Goal: Task Accomplishment & Management: Use online tool/utility

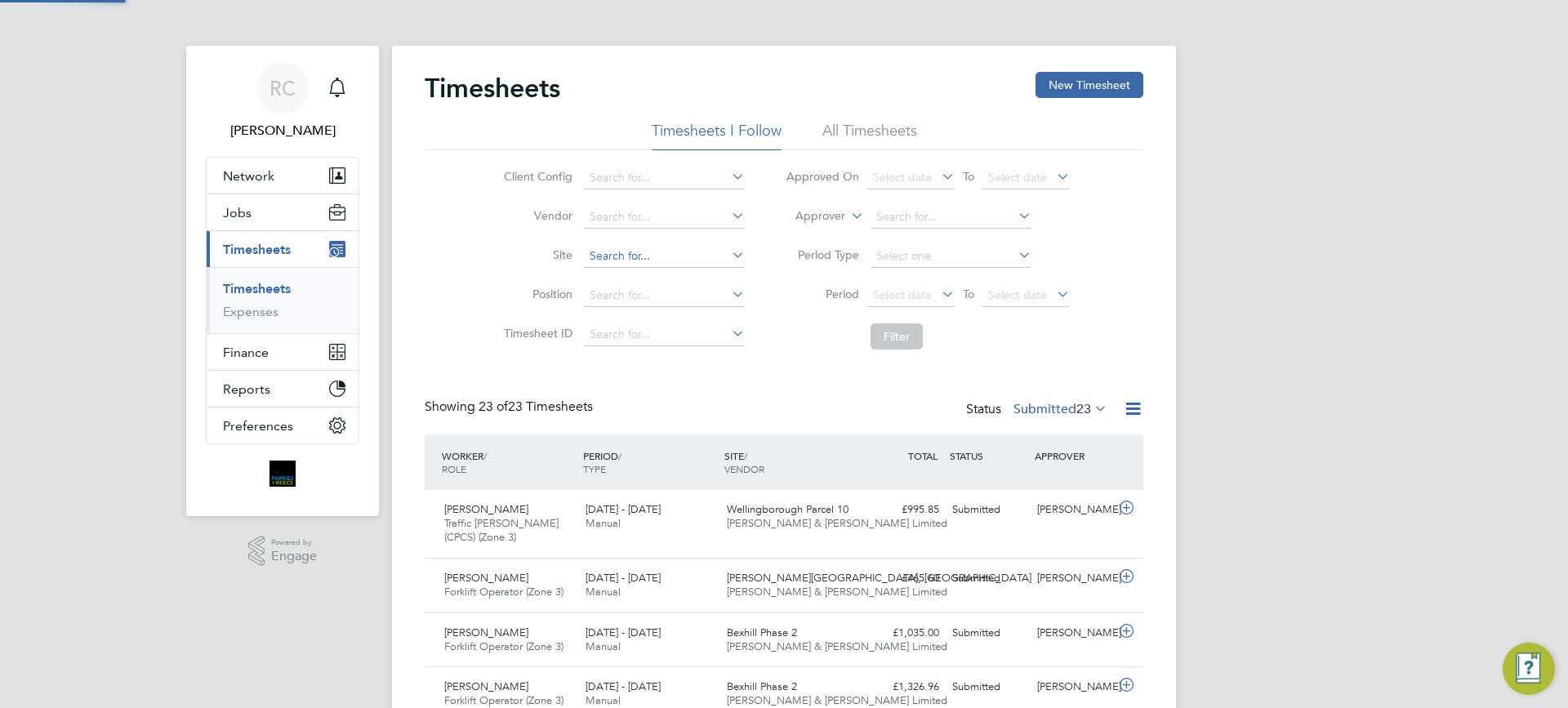
click at [604, 256] on input at bounding box center [664, 256] width 161 height 23
click at [666, 268] on li "[GEOGRAPHIC_DATA]" at bounding box center [663, 278] width 163 height 22
type input "[GEOGRAPHIC_DATA]"
click at [892, 287] on span "Select date" at bounding box center [911, 296] width 87 height 22
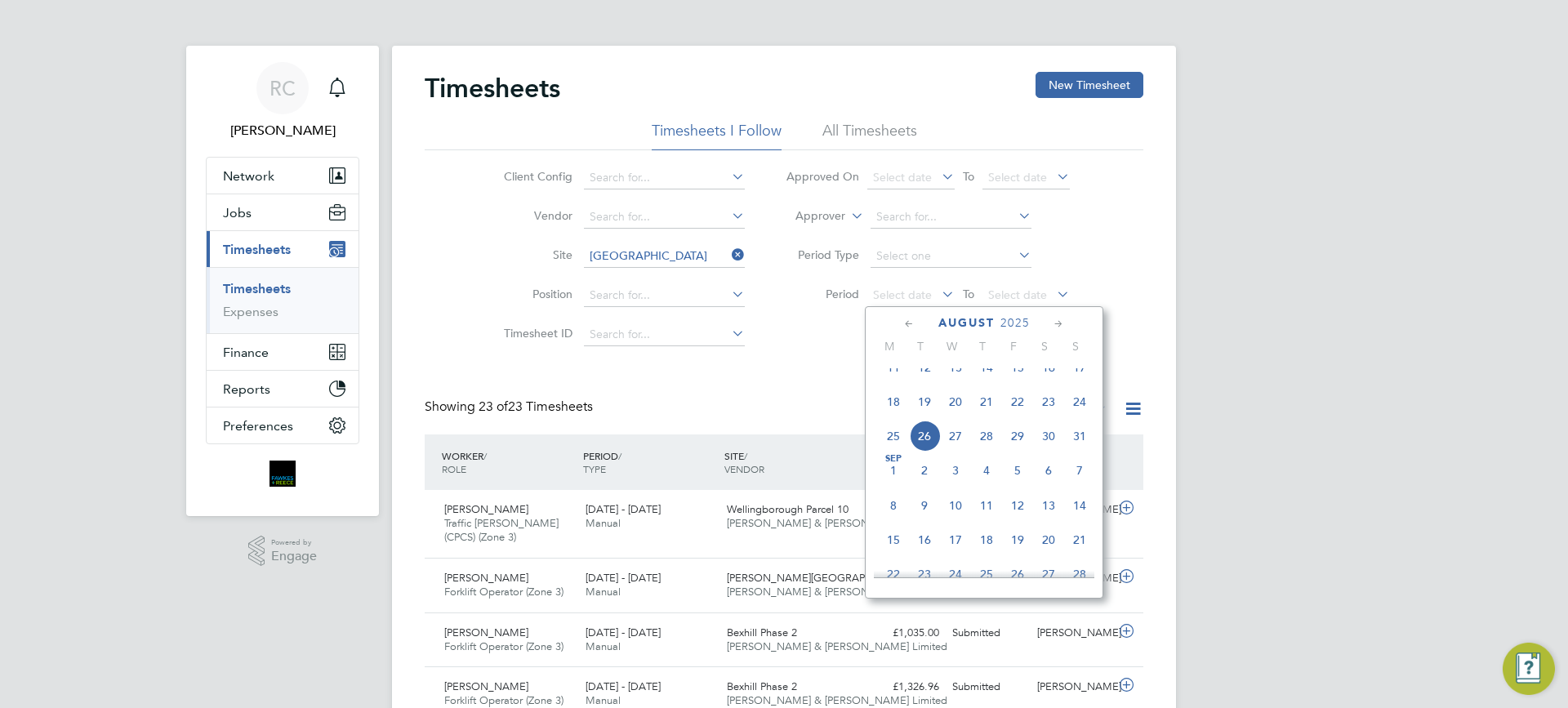
click at [889, 417] on span "18" at bounding box center [893, 402] width 31 height 31
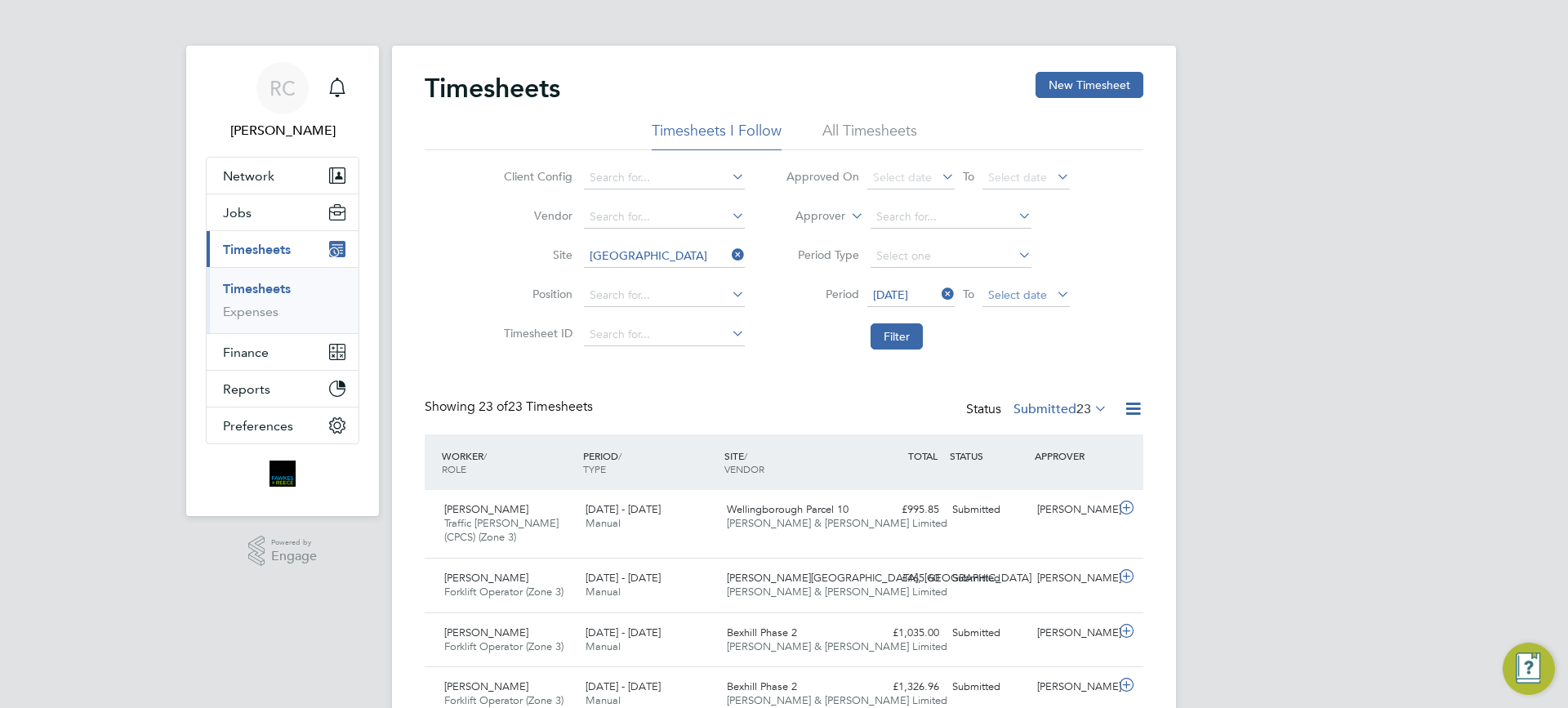
click at [1007, 299] on span "Select date" at bounding box center [1017, 294] width 59 height 15
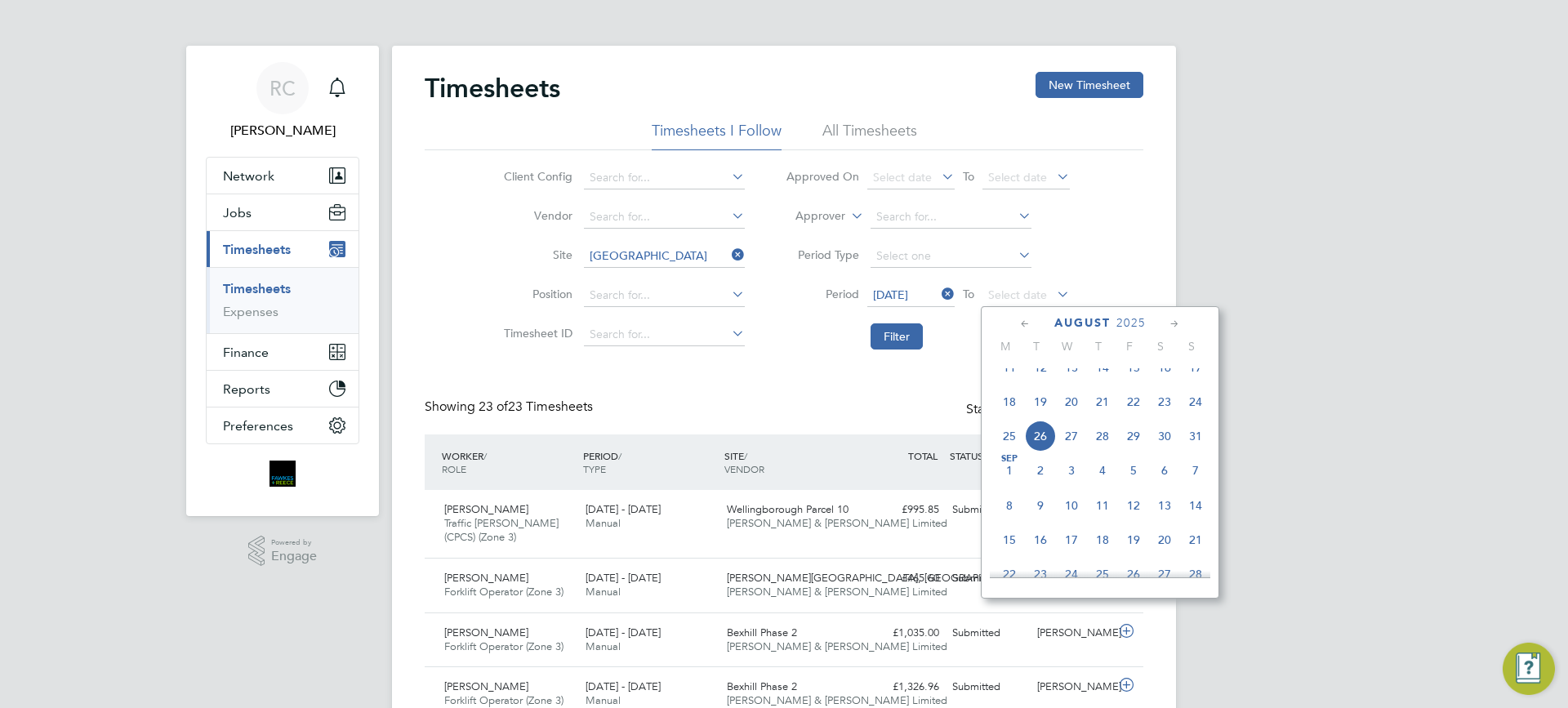
click at [1194, 417] on span "24" at bounding box center [1196, 402] width 31 height 31
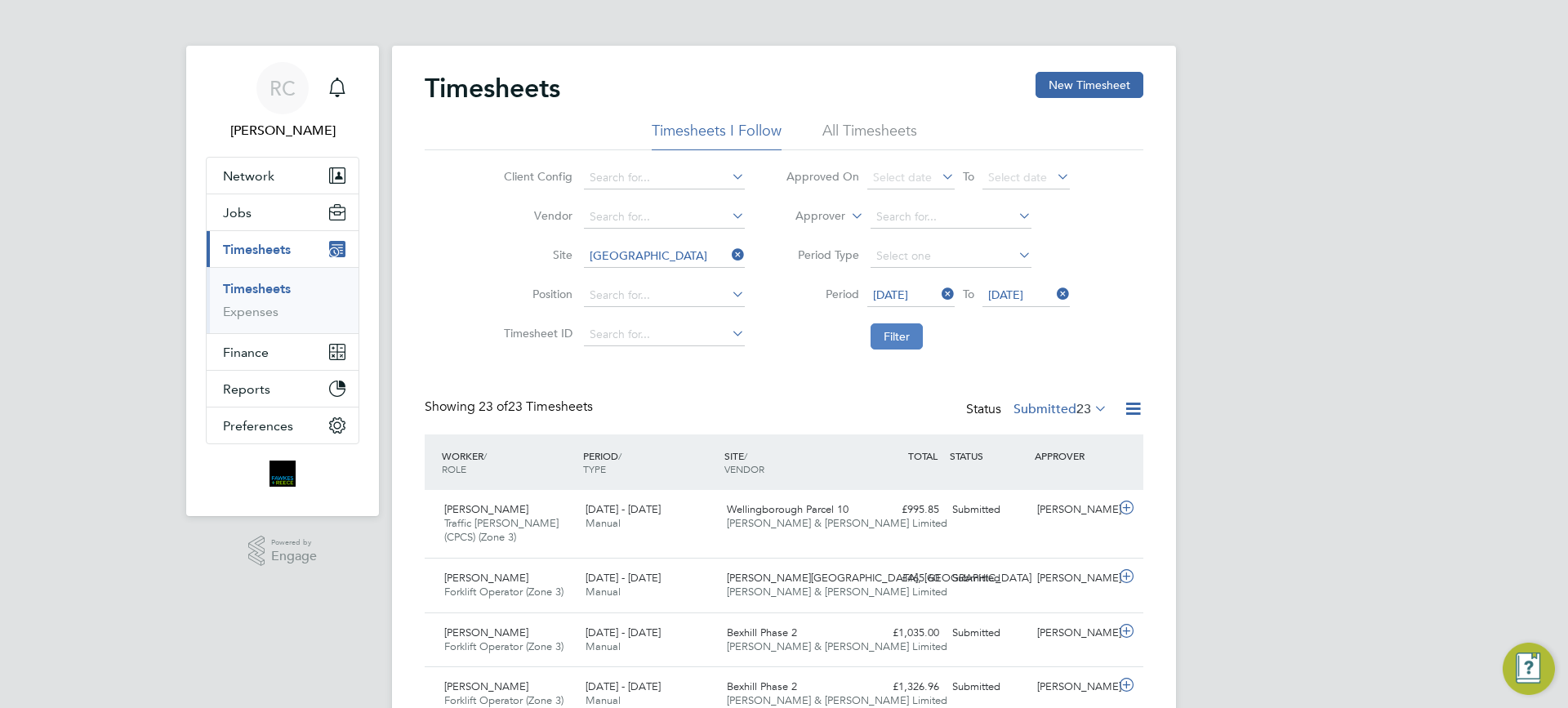
click at [898, 328] on button "Filter" at bounding box center [897, 336] width 53 height 26
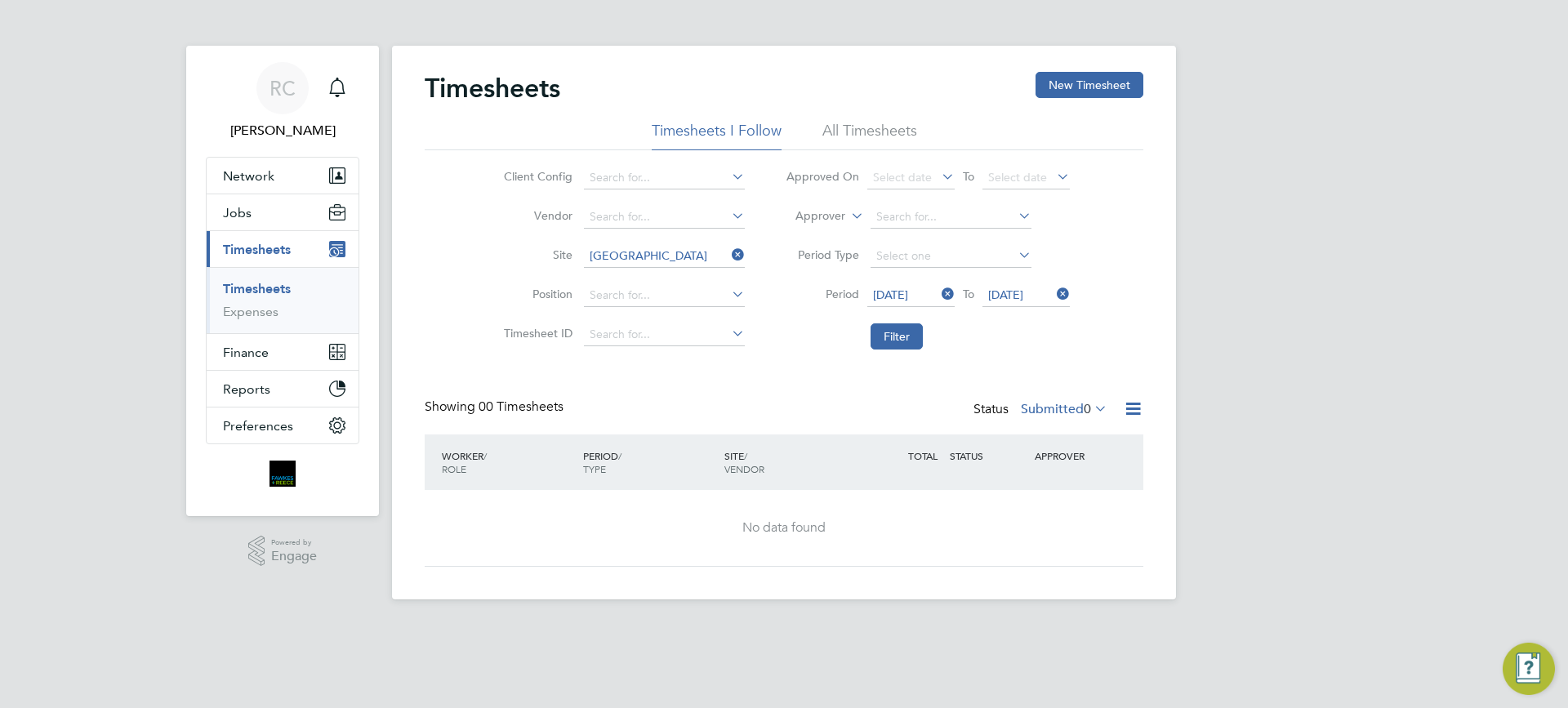
click at [1050, 407] on label "Submitted 0" at bounding box center [1064, 409] width 86 height 16
click at [1250, 384] on div "RC Robyn Clarke Notifications Applications: Network Team Members Businesses Sit…" at bounding box center [784, 313] width 1568 height 626
click at [844, 132] on li "All Timesheets" at bounding box center [869, 135] width 94 height 29
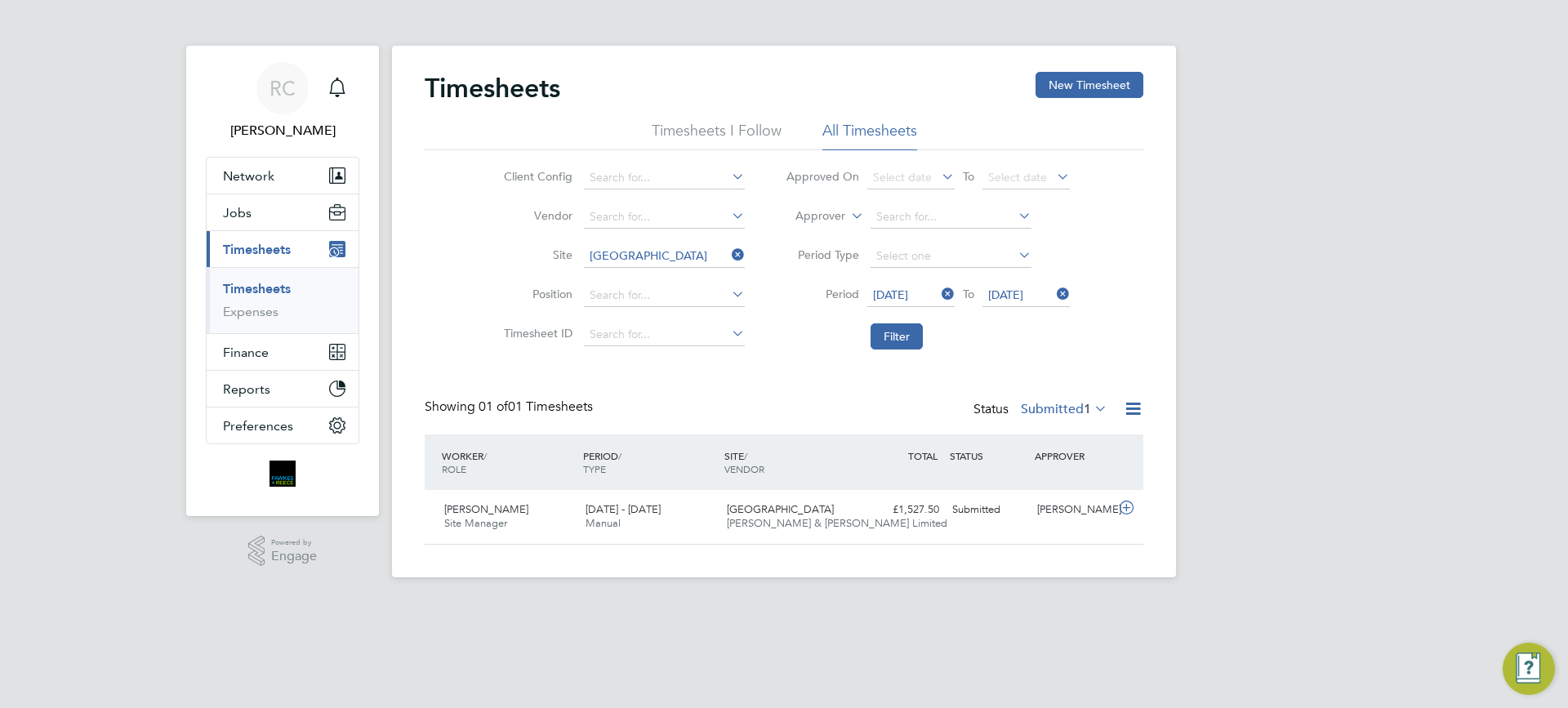
click at [1055, 404] on label "Submitted 1" at bounding box center [1064, 409] width 86 height 16
click at [1343, 360] on div "RC [PERSON_NAME] Notifications Applications: Network Team Members Businesses Si…" at bounding box center [784, 302] width 1568 height 603
click at [1226, 294] on div "RC [PERSON_NAME] Notifications Applications: Network Team Members Businesses Si…" at bounding box center [784, 302] width 1568 height 603
click at [1107, 603] on html "RC [PERSON_NAME] Notifications Applications: Network Team Members Businesses Si…" at bounding box center [784, 302] width 1568 height 603
click at [958, 603] on html "RC [PERSON_NAME] Notifications Applications: Network Team Members Businesses Si…" at bounding box center [784, 302] width 1568 height 603
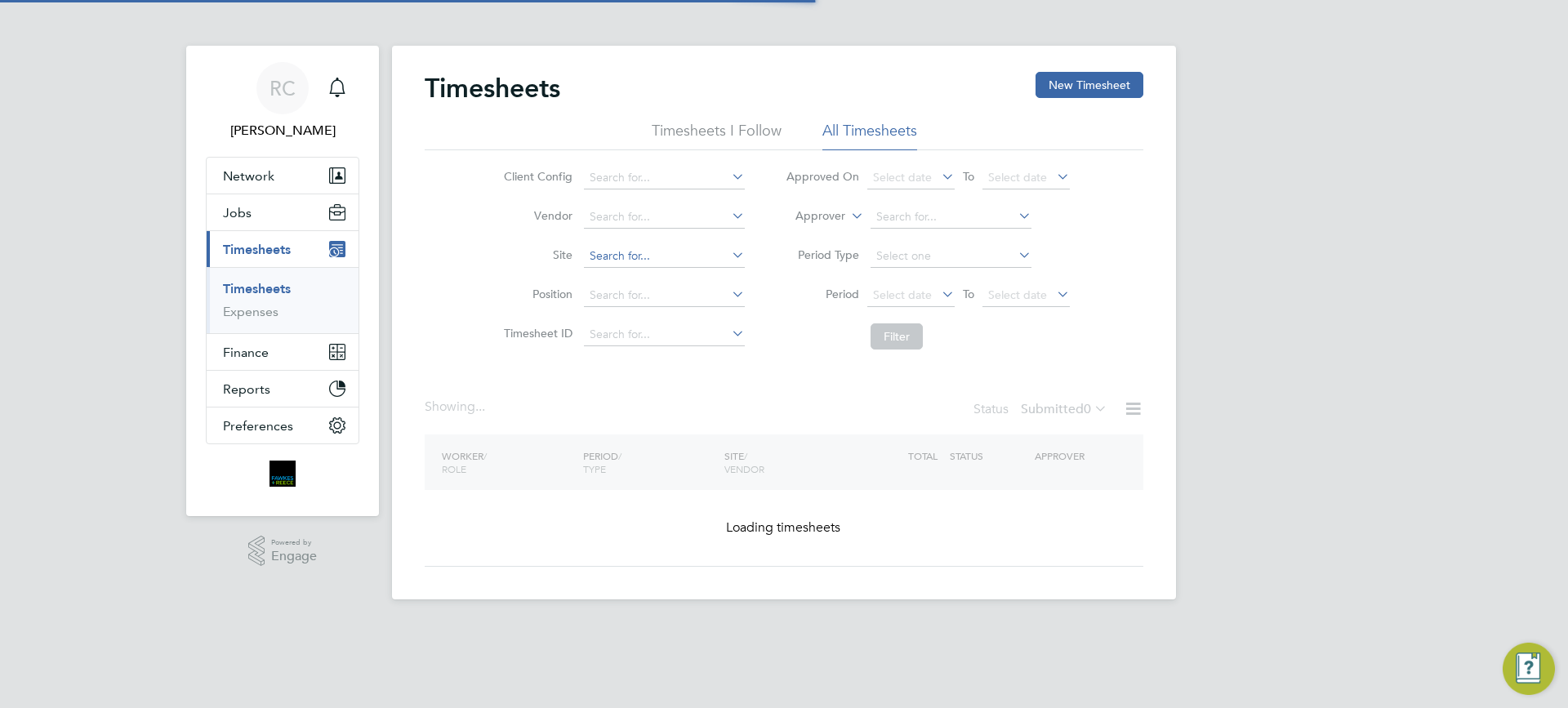
click at [620, 261] on input at bounding box center [664, 256] width 161 height 23
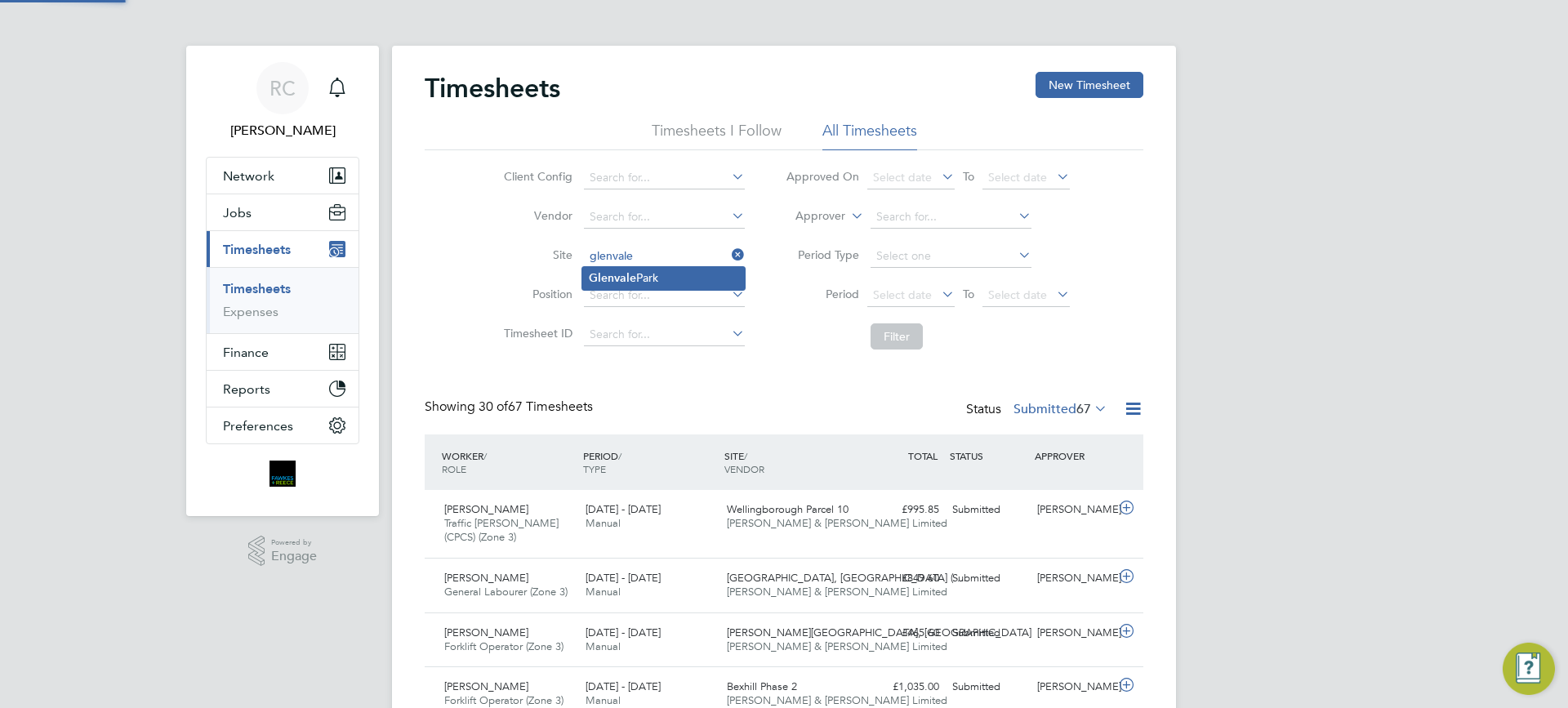
click at [632, 270] on li "[GEOGRAPHIC_DATA]" at bounding box center [663, 278] width 163 height 22
type input "[GEOGRAPHIC_DATA]"
click at [923, 288] on span "Select date" at bounding box center [902, 294] width 59 height 15
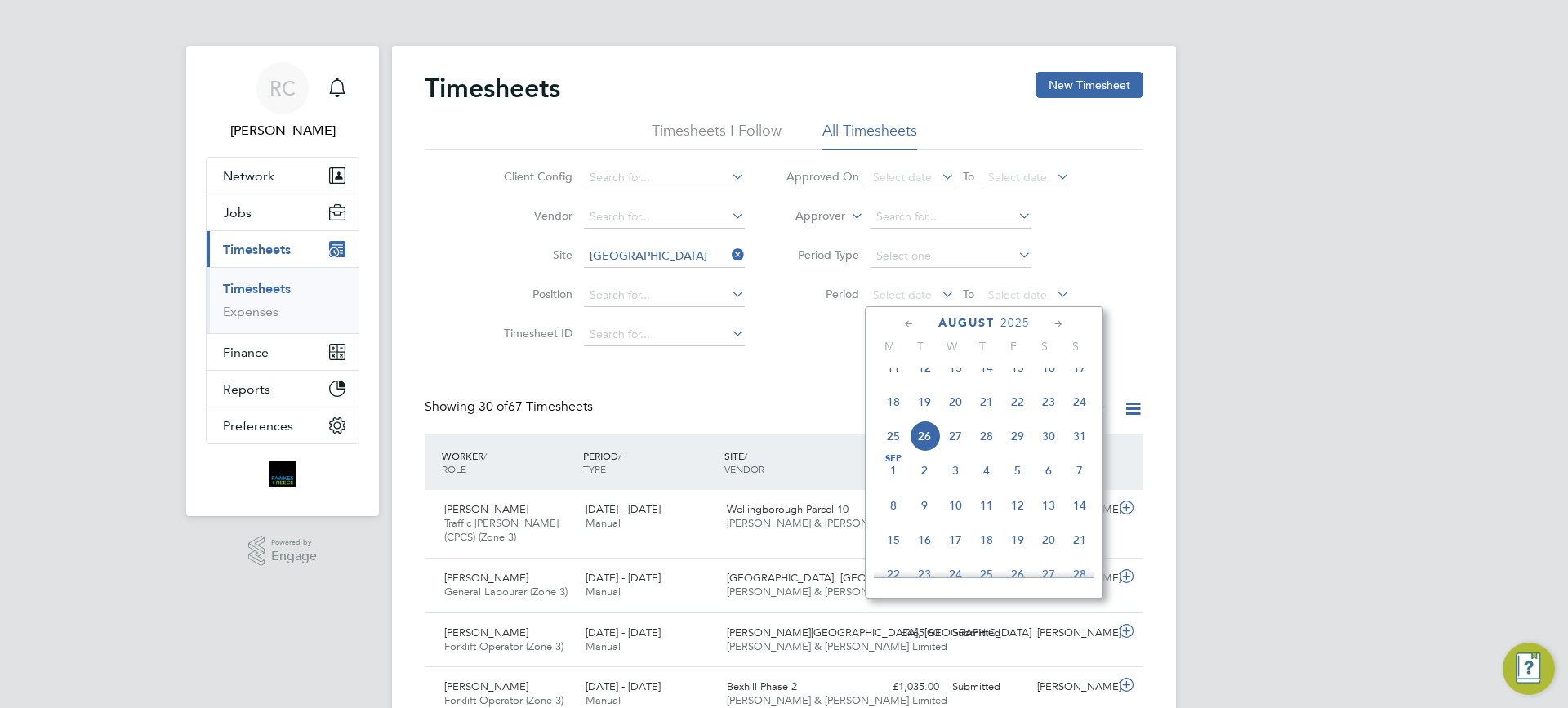
click at [892, 417] on span "18" at bounding box center [893, 402] width 31 height 31
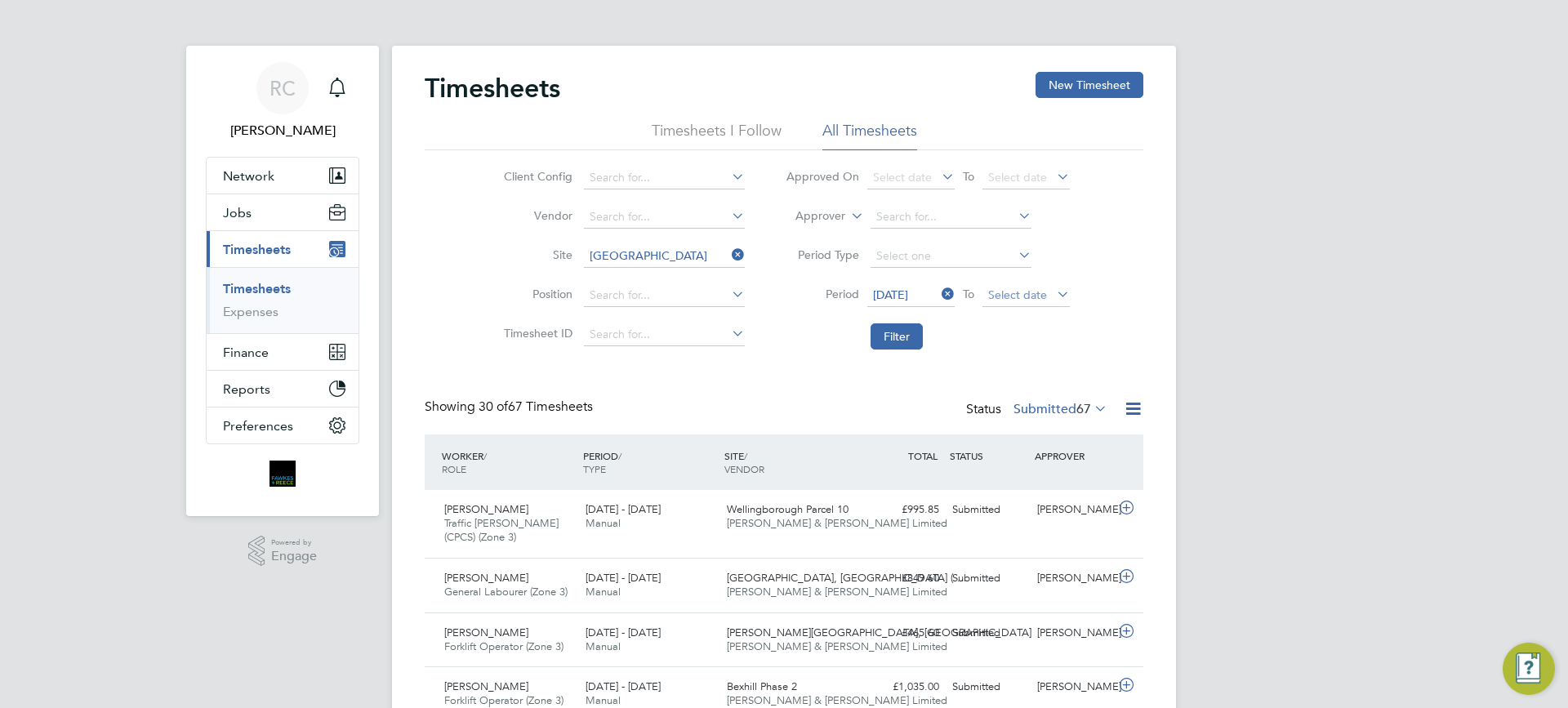
click at [1009, 294] on span "Select date" at bounding box center [1017, 294] width 59 height 15
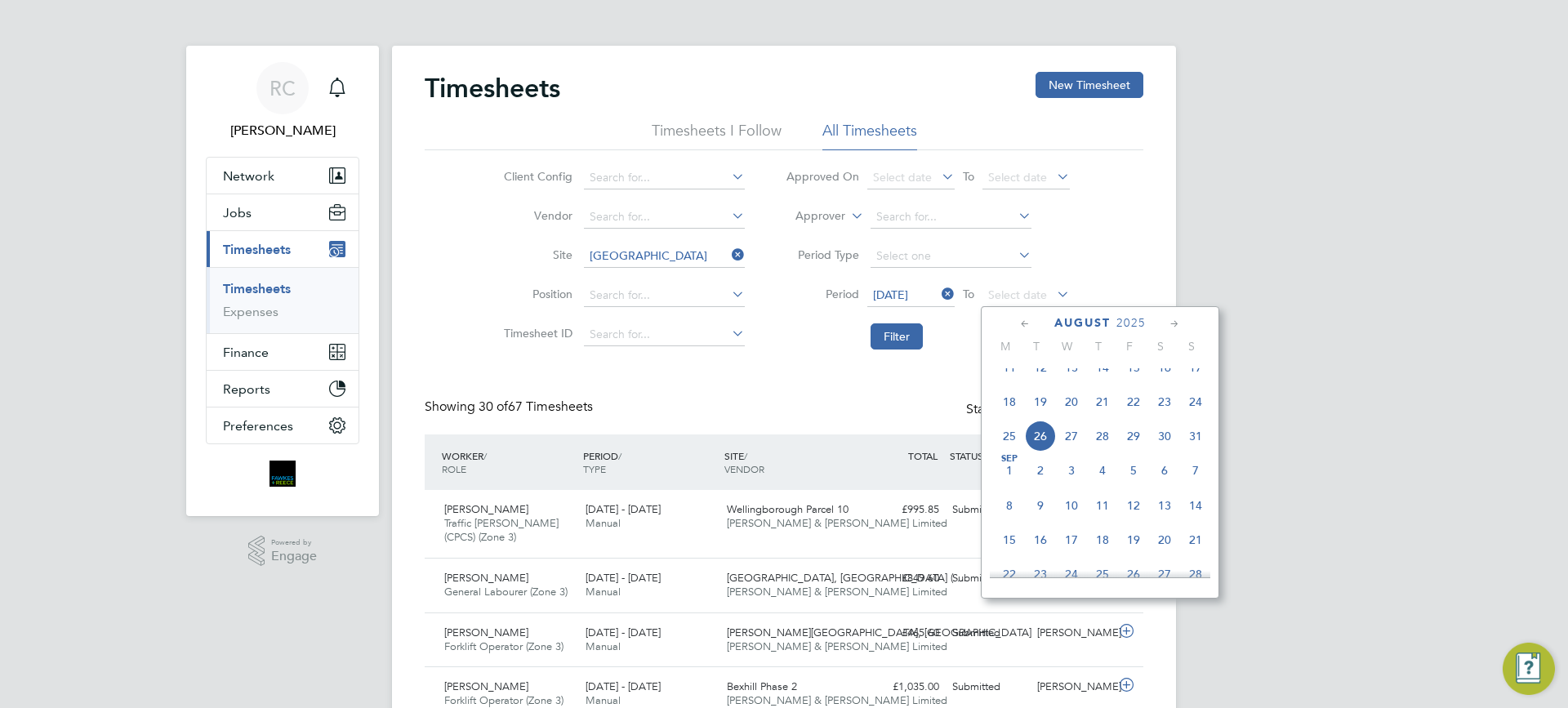
click at [1190, 417] on span "24" at bounding box center [1196, 402] width 31 height 31
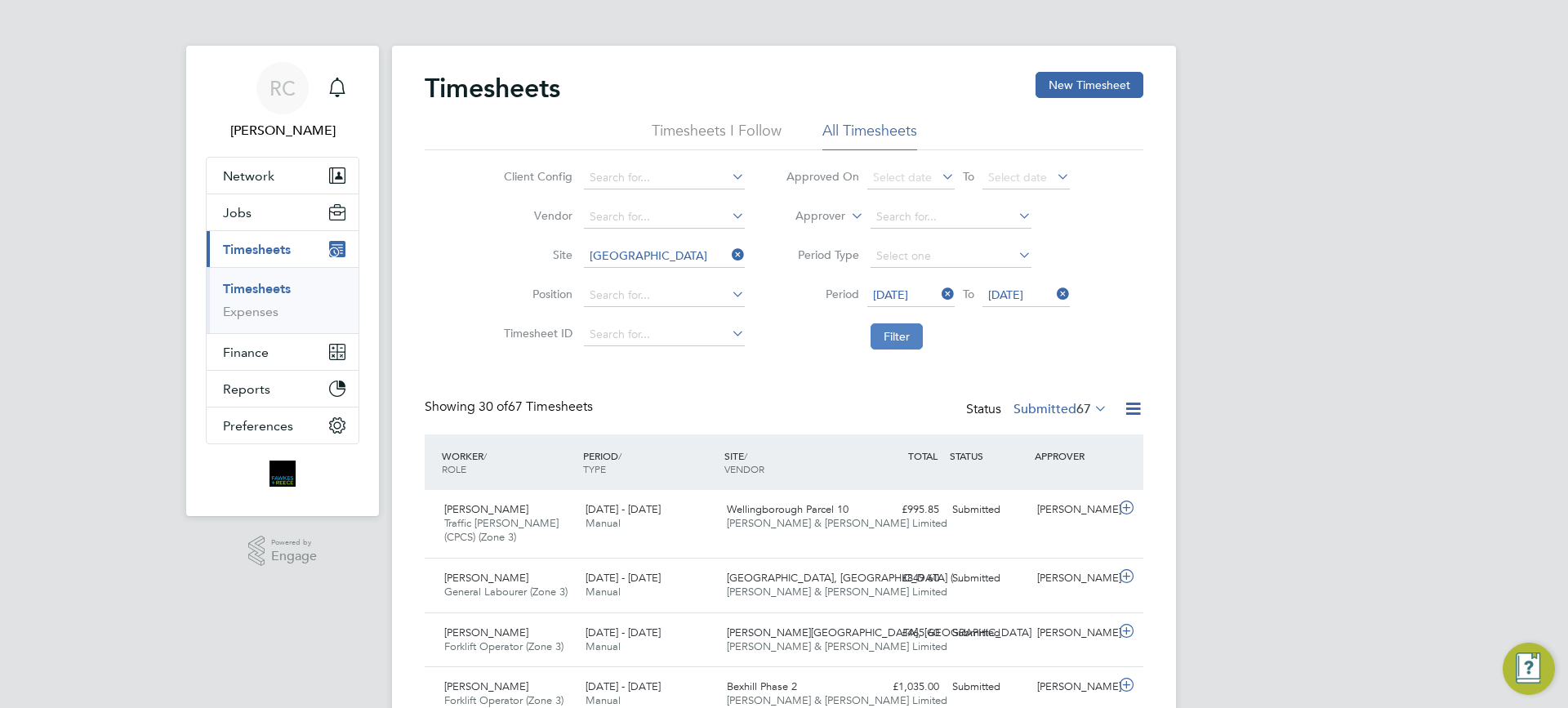
click at [904, 339] on button "Filter" at bounding box center [897, 336] width 53 height 26
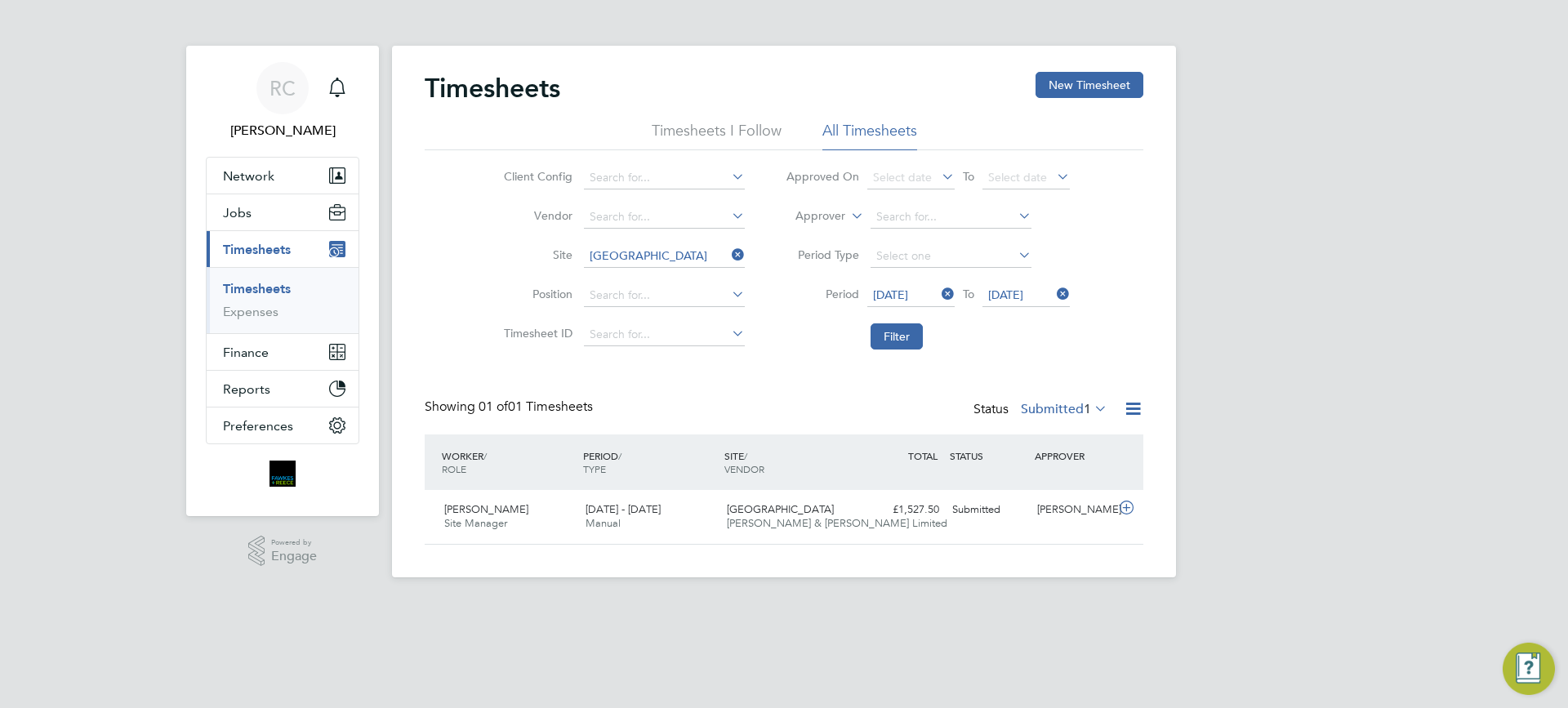
click at [1311, 393] on div "RC Robyn Clarke Notifications Applications: Network Team Members Businesses Sit…" at bounding box center [784, 302] width 1568 height 603
click at [1304, 289] on div "RC Robyn Clarke Notifications Applications: Network Team Members Businesses Sit…" at bounding box center [784, 302] width 1568 height 603
click at [1312, 346] on div "RC Robyn Clarke Notifications Applications: Network Team Members Businesses Sit…" at bounding box center [784, 302] width 1568 height 603
click at [1213, 299] on div "RC Robyn Clarke Notifications Applications: Network Team Members Businesses Sit…" at bounding box center [784, 302] width 1568 height 603
click at [1474, 319] on div "RC Robyn Clarke Notifications Applications: Network Team Members Businesses Sit…" at bounding box center [784, 302] width 1568 height 603
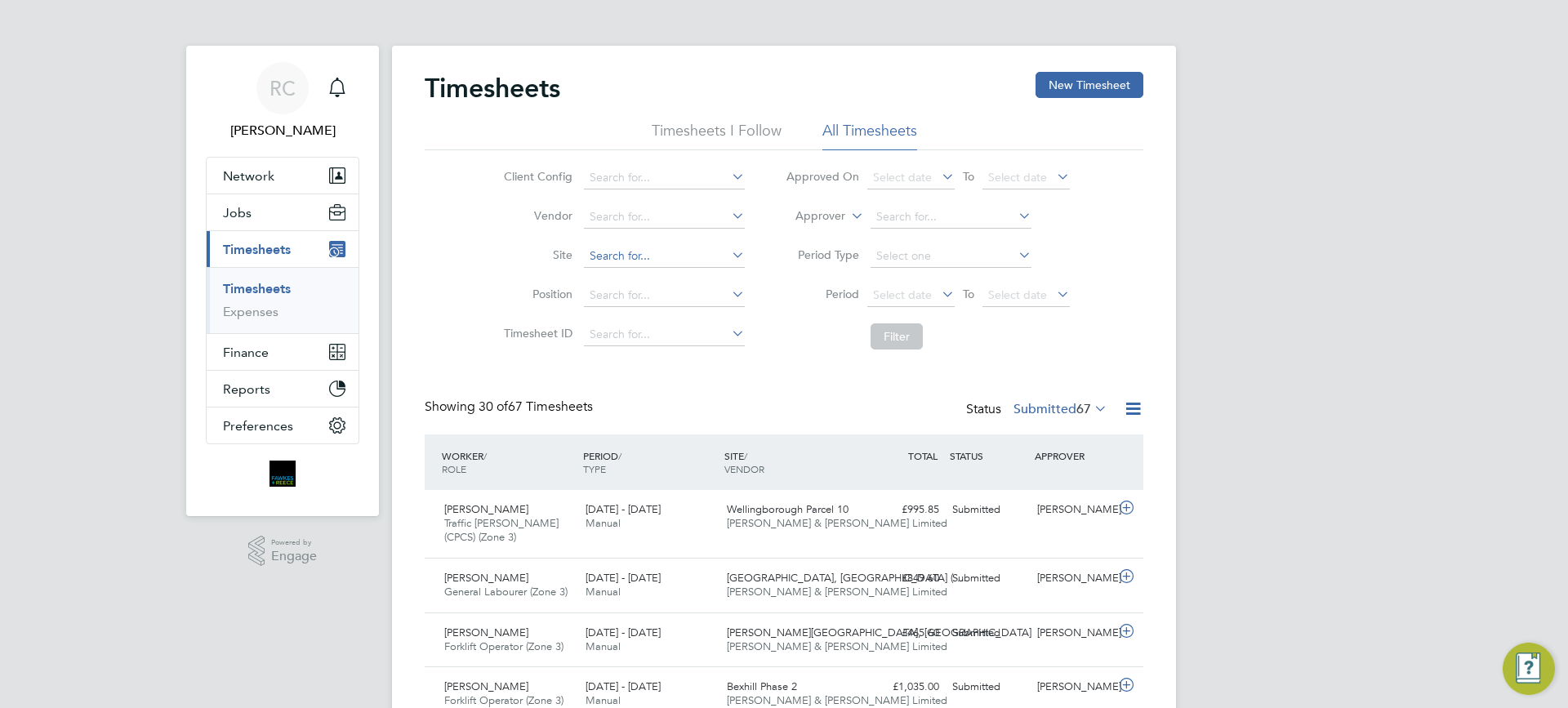
click at [609, 259] on input at bounding box center [664, 256] width 161 height 23
click at [621, 281] on b "Glenvale" at bounding box center [612, 277] width 47 height 14
type input "[GEOGRAPHIC_DATA]"
click at [927, 293] on span "Select date" at bounding box center [902, 294] width 59 height 15
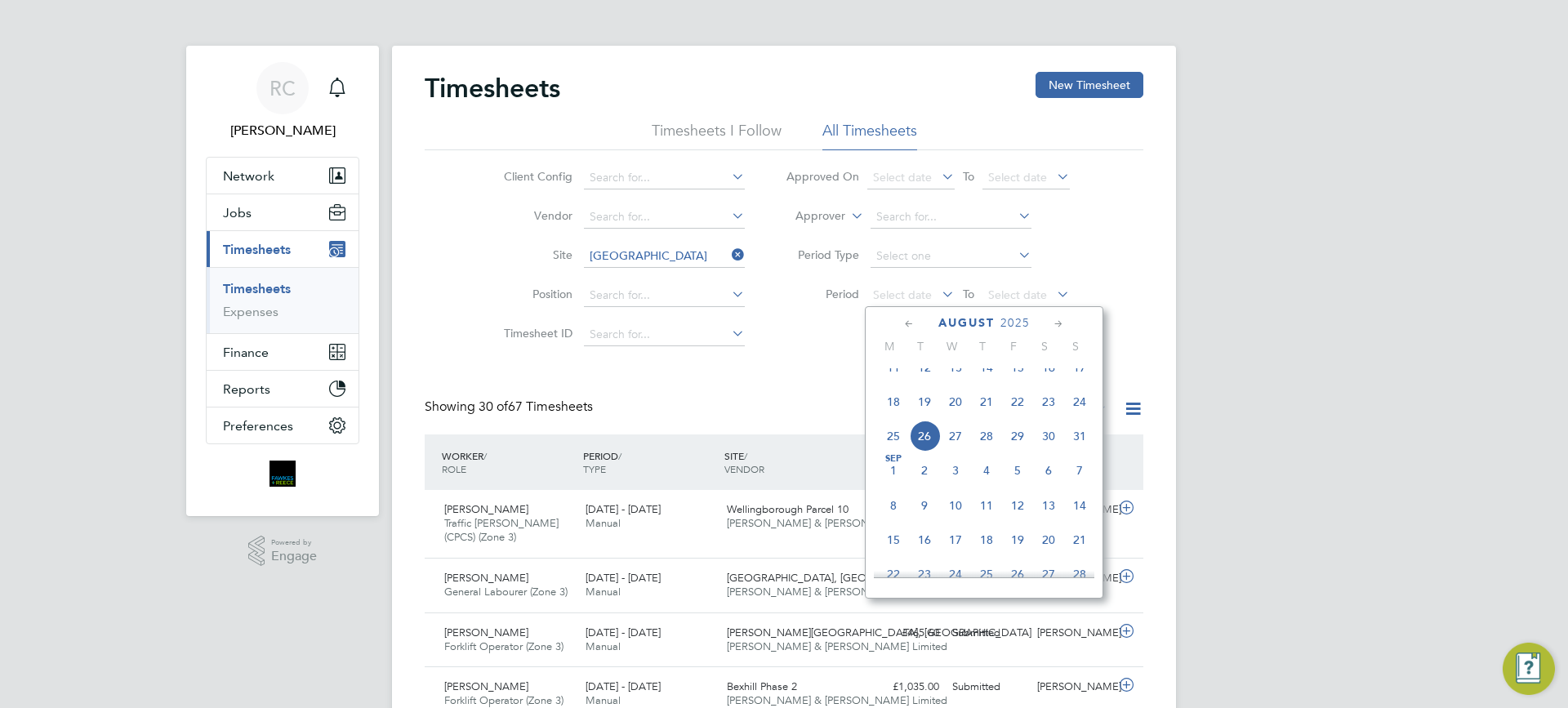
click at [896, 417] on span "18" at bounding box center [893, 402] width 31 height 31
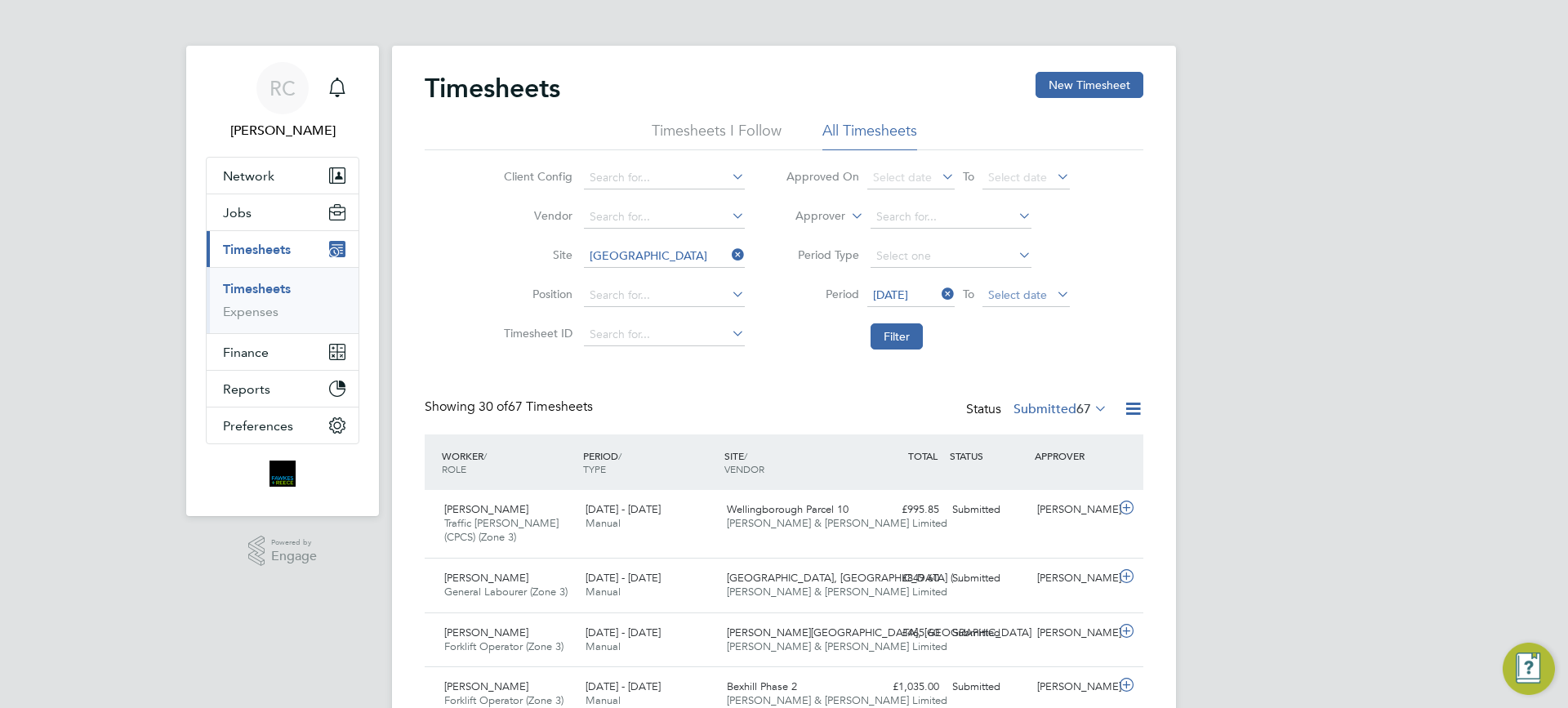
click at [991, 300] on span "Select date" at bounding box center [1017, 294] width 59 height 15
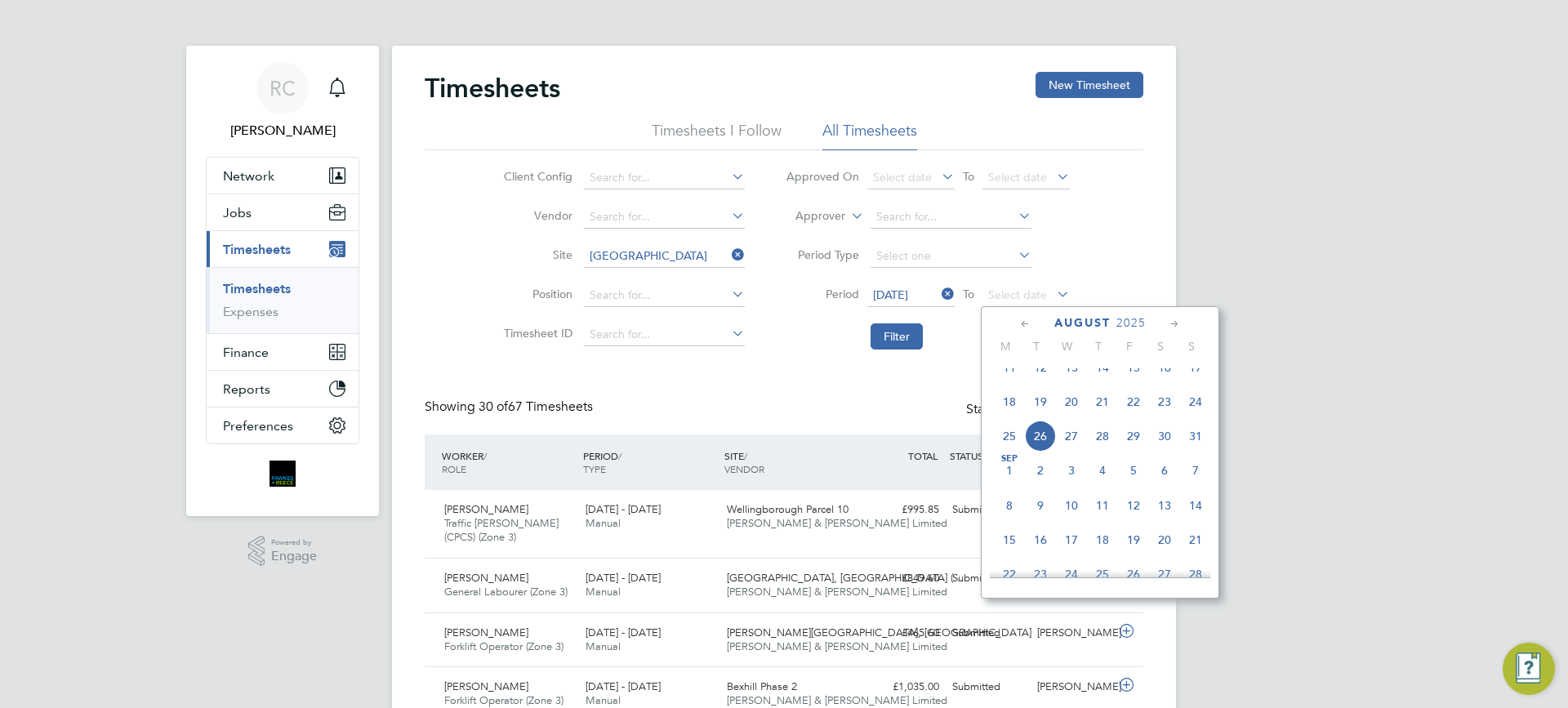
click at [1188, 417] on span "24" at bounding box center [1196, 402] width 31 height 31
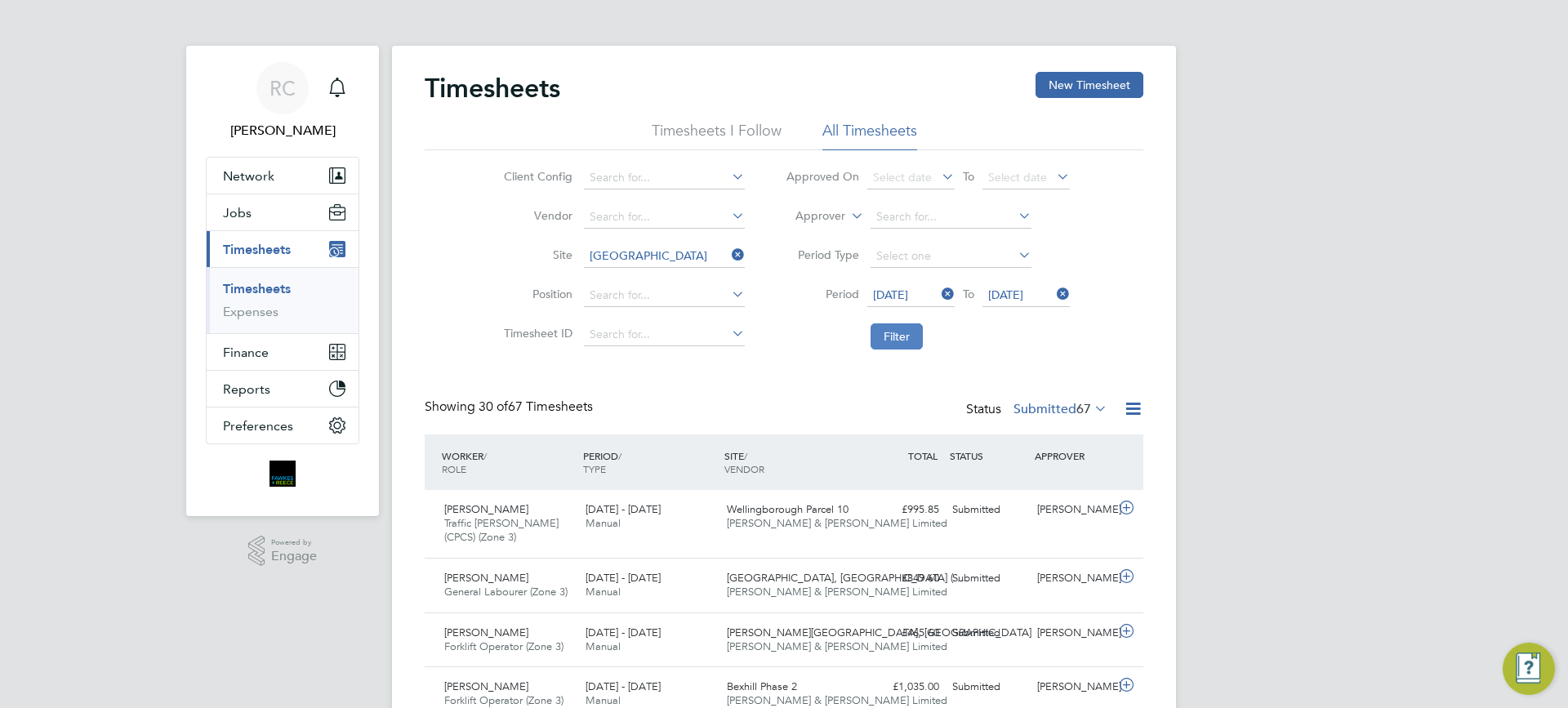
click at [912, 343] on button "Filter" at bounding box center [897, 336] width 53 height 26
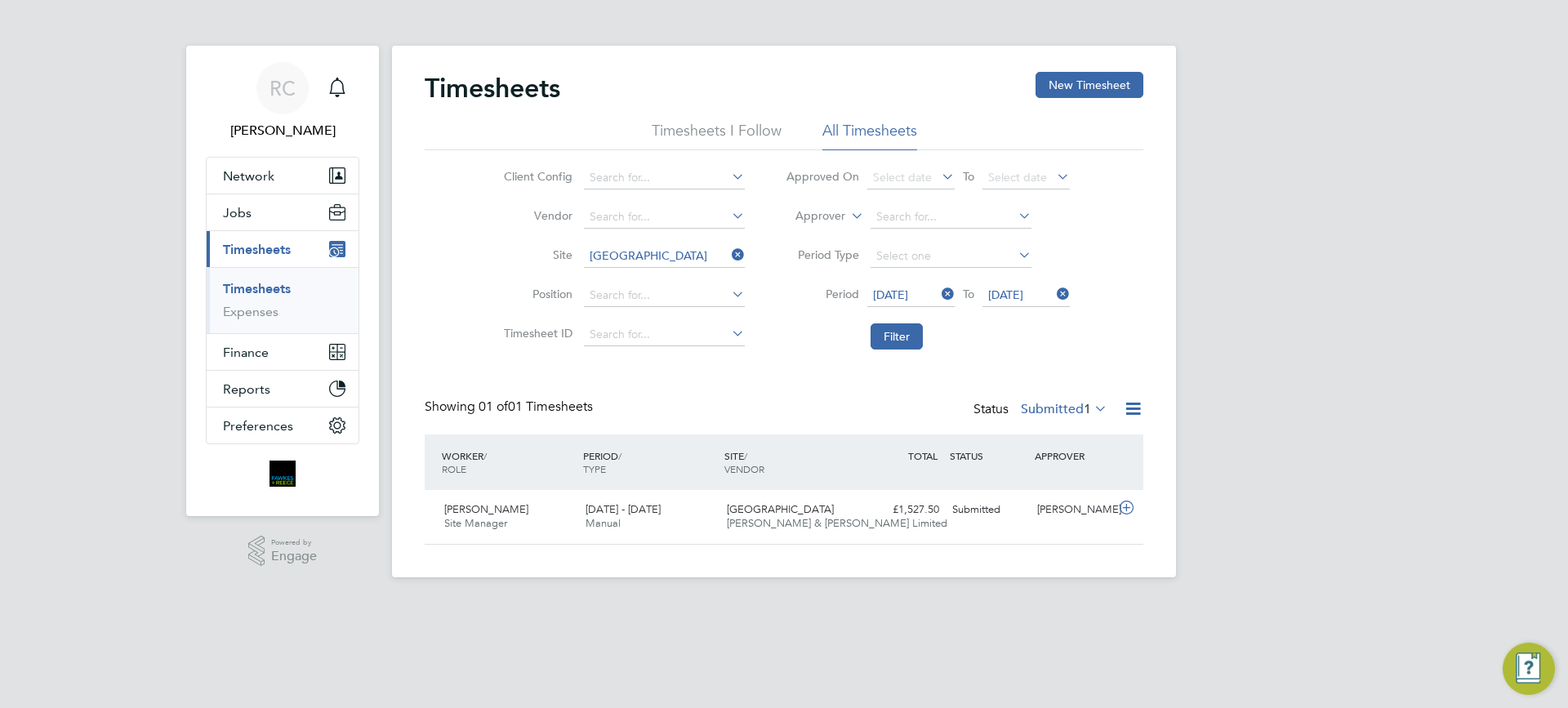
click at [1253, 393] on div "RC Robyn Clarke Notifications Applications: Network Team Members Businesses Sit…" at bounding box center [784, 302] width 1568 height 603
click at [1226, 223] on div "RC Robyn Clarke Notifications Applications: Network Team Members Businesses Sit…" at bounding box center [784, 302] width 1568 height 603
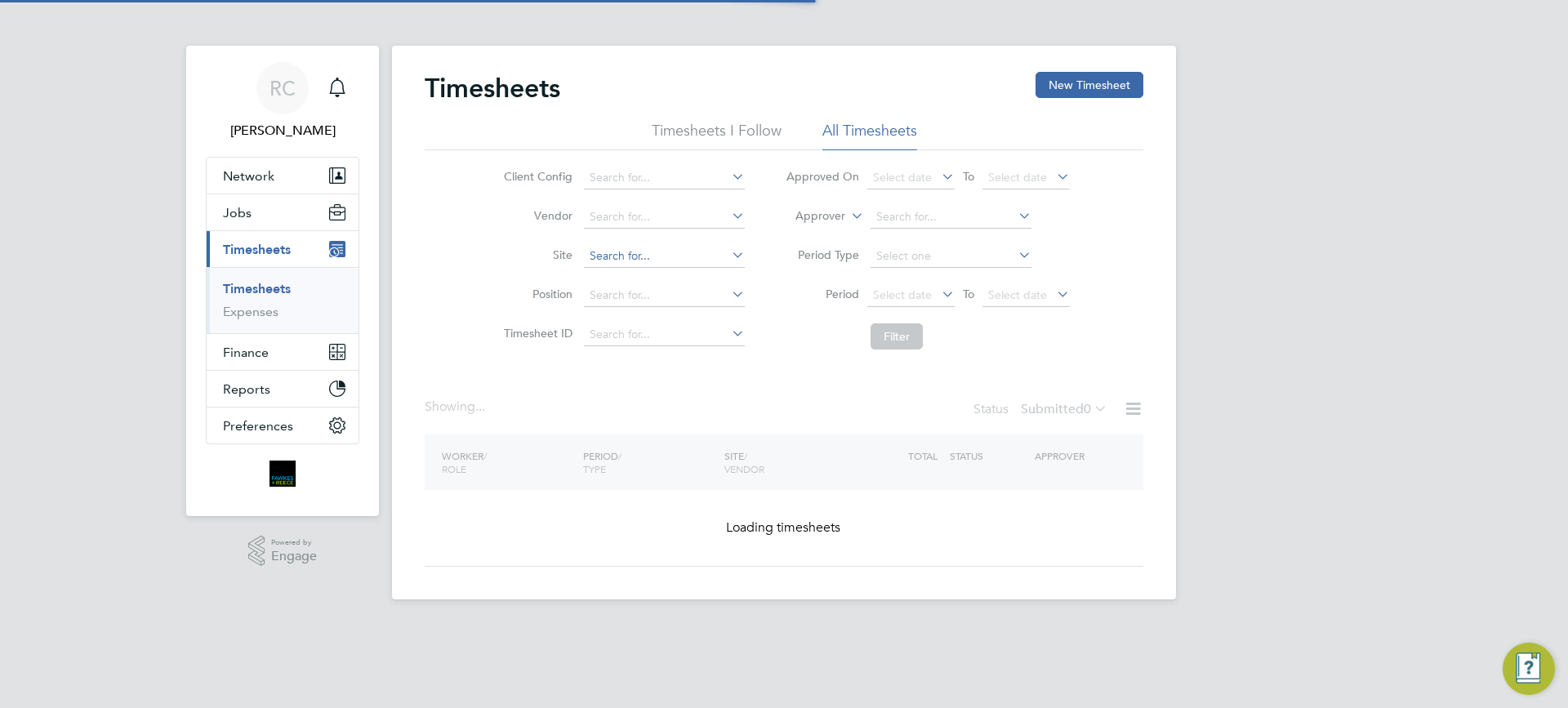
click at [620, 253] on input at bounding box center [664, 256] width 161 height 23
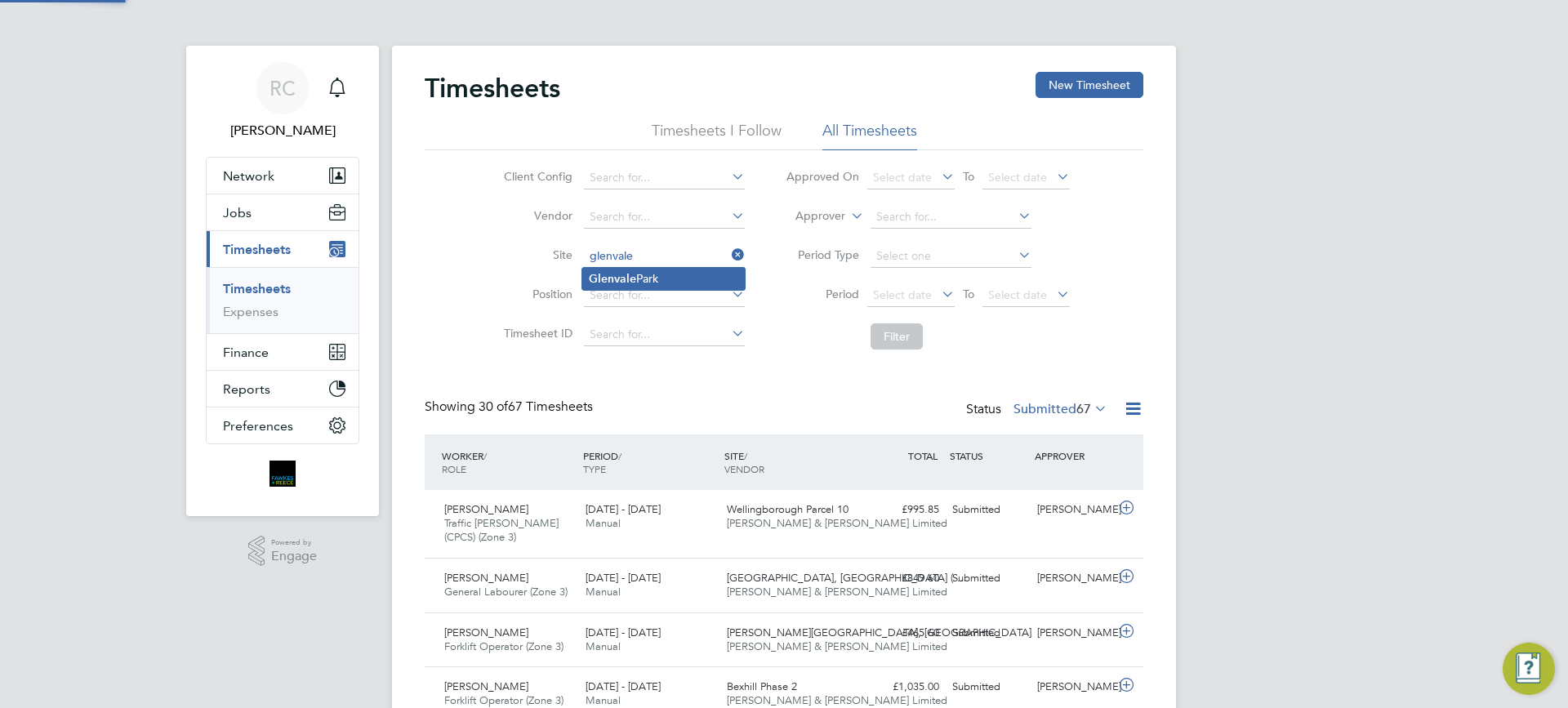
drag, startPoint x: 647, startPoint y: 274, endPoint x: 671, endPoint y: 274, distance: 24.0
click at [648, 274] on li "[GEOGRAPHIC_DATA]" at bounding box center [663, 279] width 163 height 22
type input "[GEOGRAPHIC_DATA]"
click at [892, 287] on span "Select date" at bounding box center [902, 294] width 59 height 15
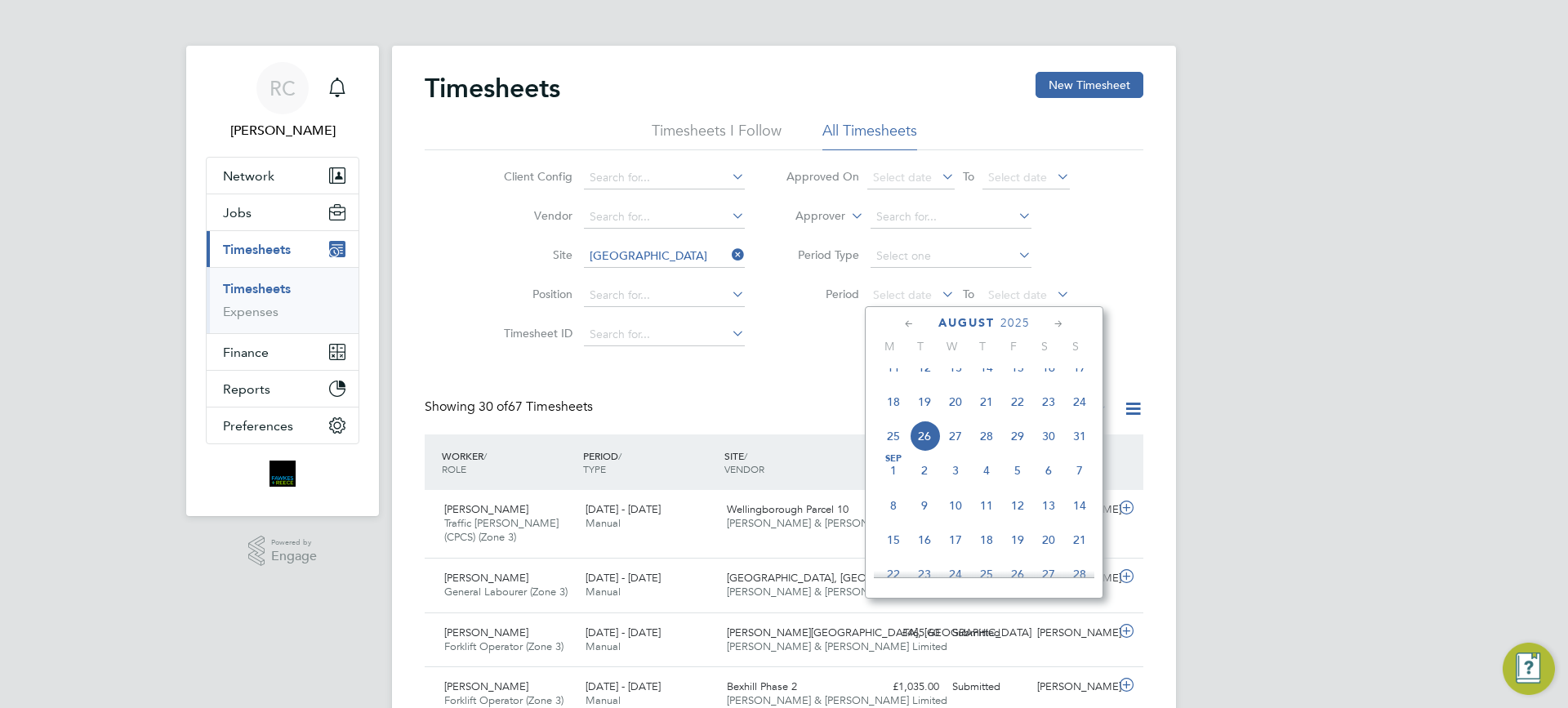
click at [895, 417] on span "18" at bounding box center [893, 402] width 31 height 31
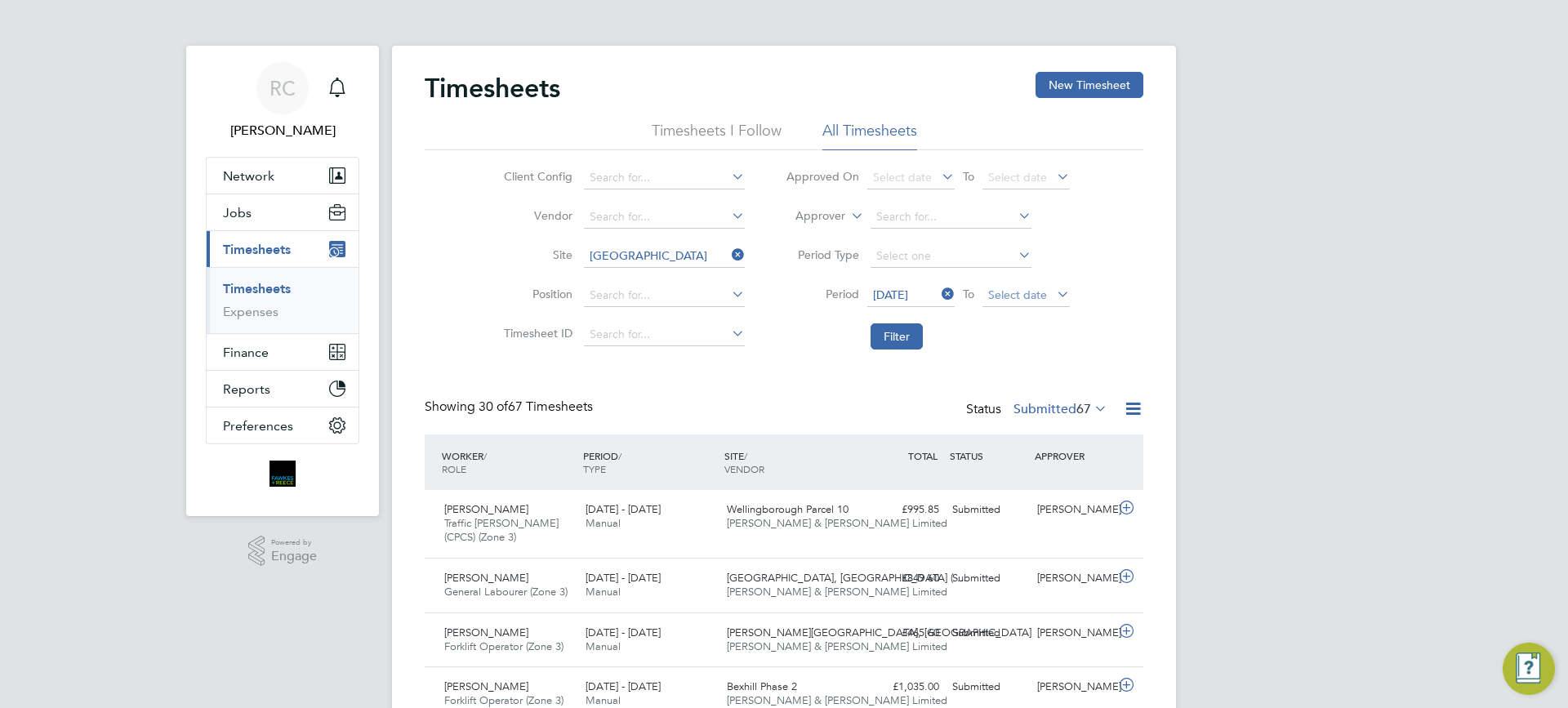
click at [999, 292] on span "Select date" at bounding box center [1017, 294] width 59 height 15
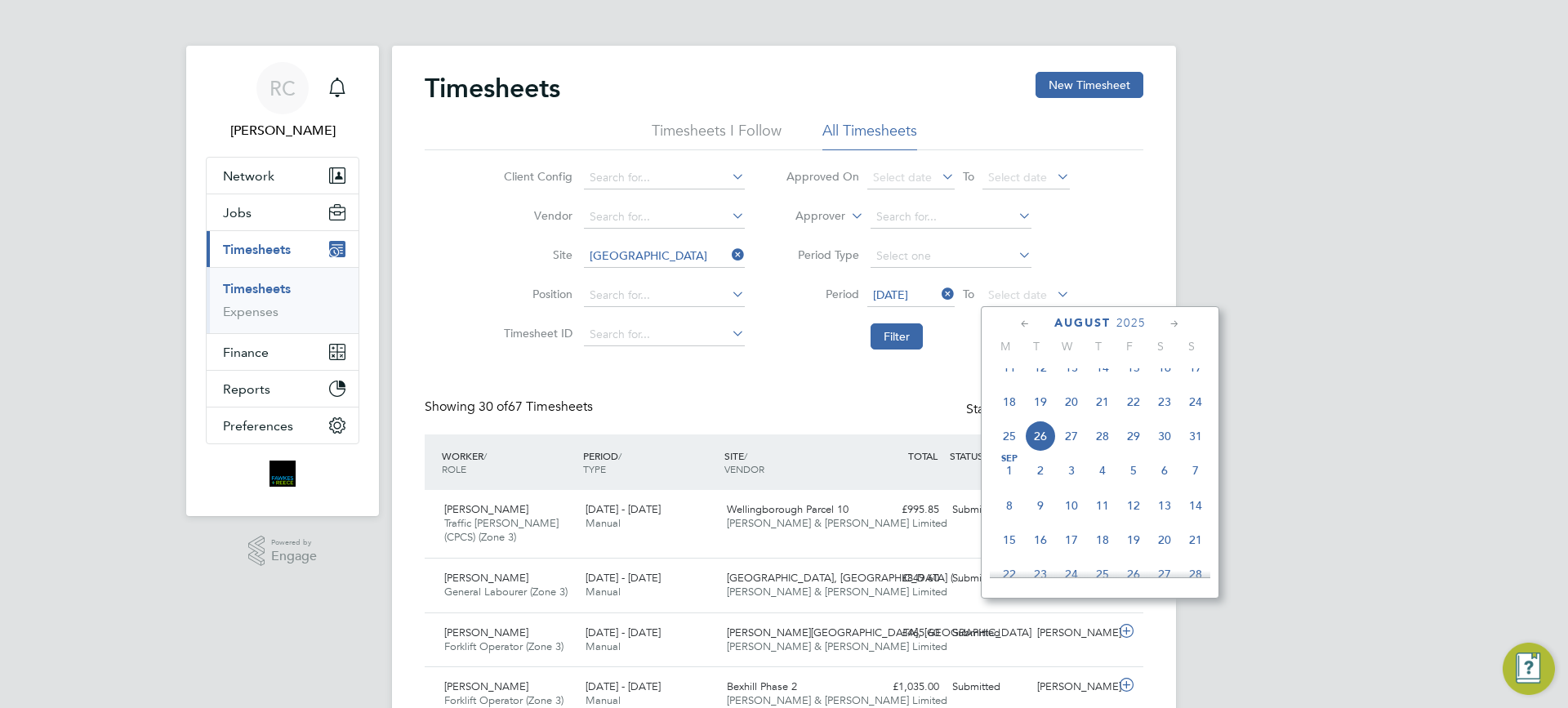
click at [1203, 411] on span "24" at bounding box center [1196, 402] width 31 height 31
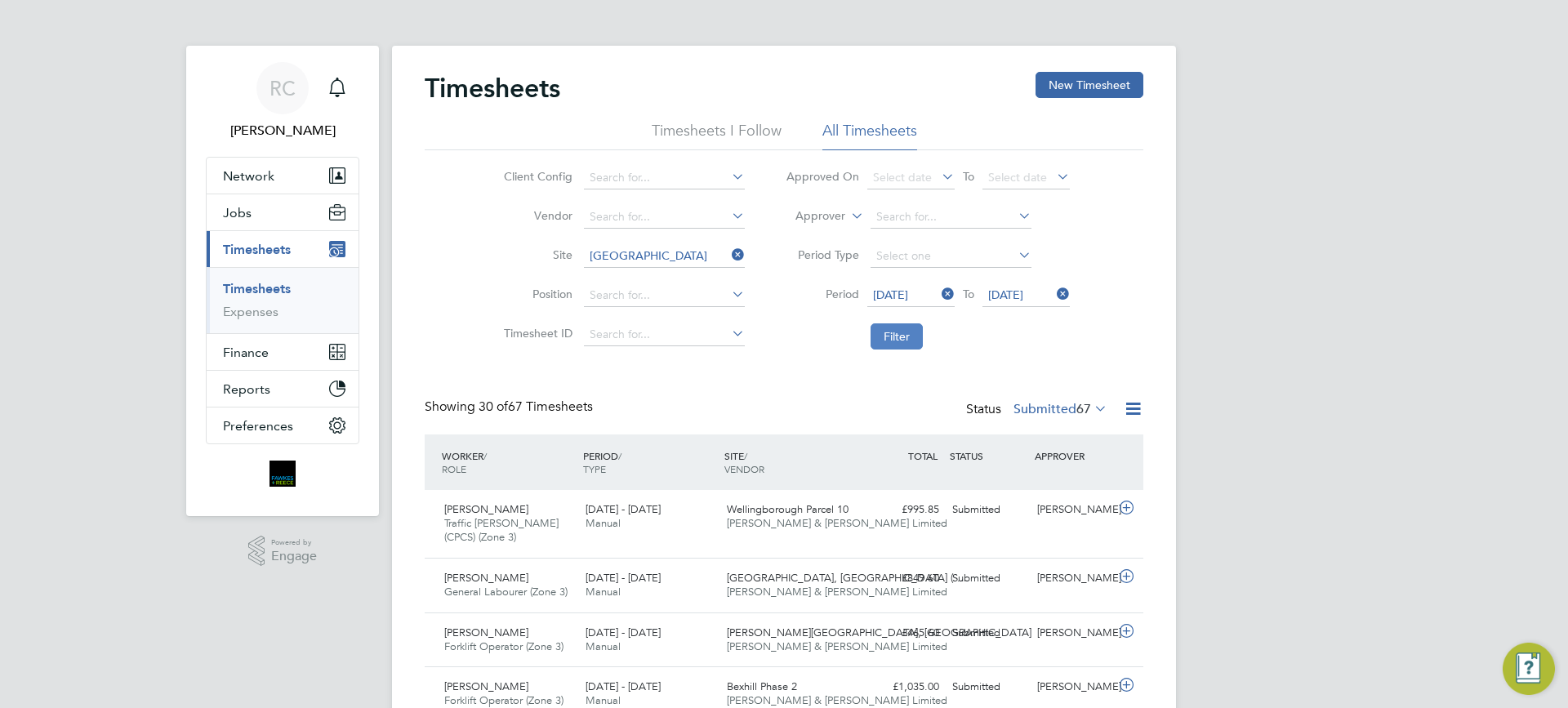
click at [883, 339] on button "Filter" at bounding box center [897, 336] width 53 height 26
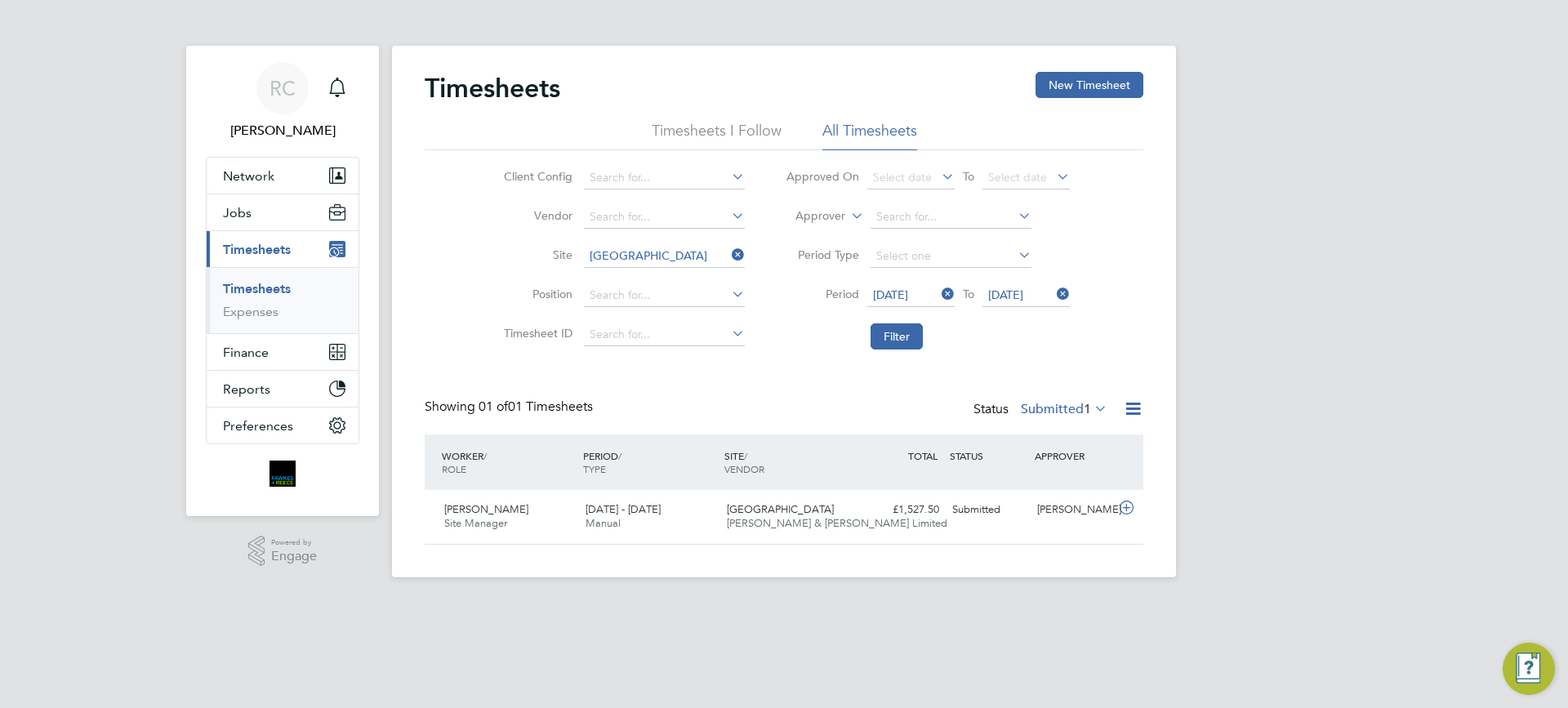
click at [1371, 497] on div "RC [PERSON_NAME] Notifications Applications: Network Team Members Businesses Si…" at bounding box center [784, 302] width 1568 height 603
click at [1329, 446] on div "RC [PERSON_NAME] Notifications Applications: Network Team Members Businesses Si…" at bounding box center [784, 302] width 1568 height 603
click at [1313, 361] on div "RC [PERSON_NAME] Notifications Applications: Network Team Members Businesses Si…" at bounding box center [784, 302] width 1568 height 603
click at [1217, 134] on div "RC Robyn Clarke Notifications Applications: Network Team Members Businesses Sit…" at bounding box center [784, 302] width 1568 height 603
click at [1314, 339] on div "RC Robyn Clarke Notifications Applications: Network Team Members Businesses Sit…" at bounding box center [784, 302] width 1568 height 603
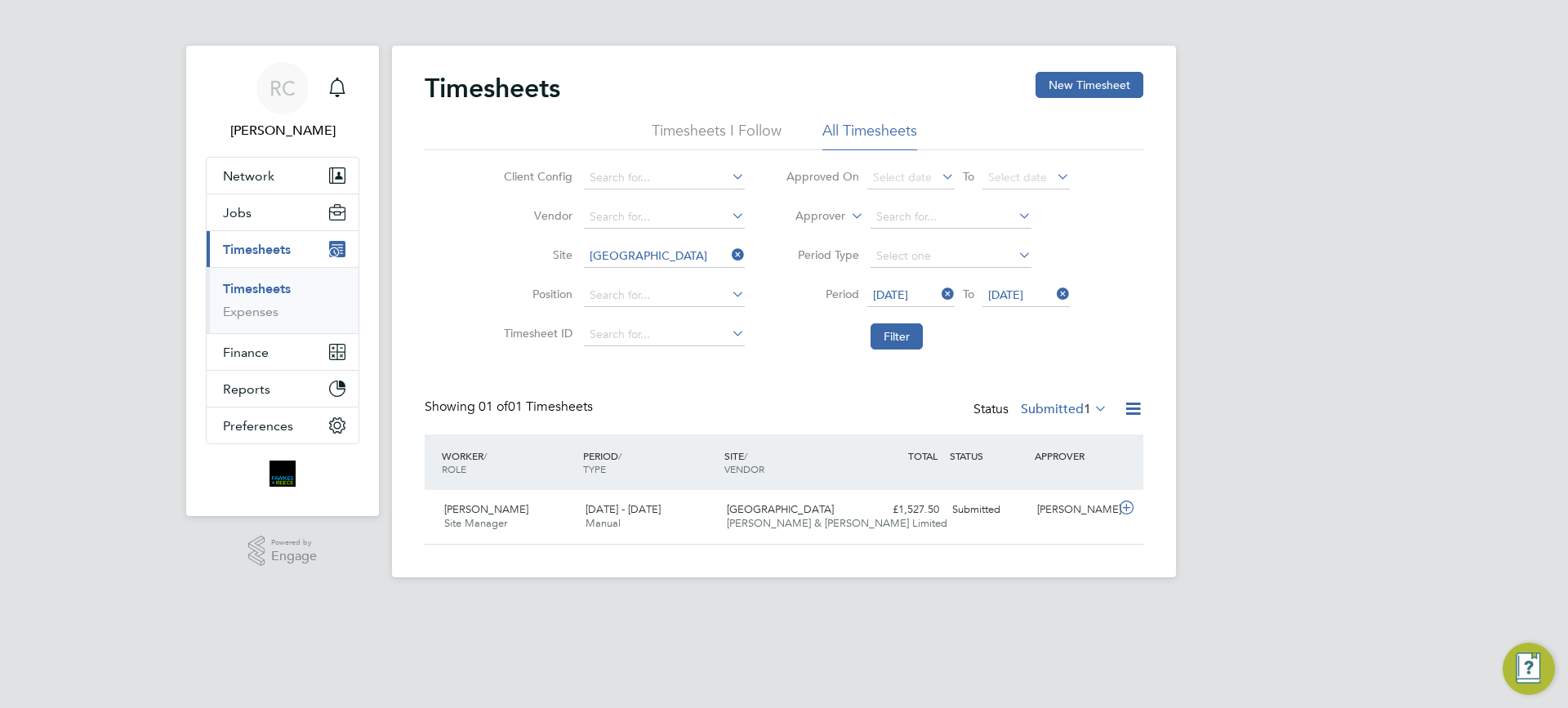
click at [1133, 603] on html "RC Robyn Clarke Notifications Applications: Network Team Members Businesses Sit…" at bounding box center [784, 302] width 1568 height 603
click at [1253, 603] on html "RC Robyn Clarke Notifications Applications: Network Team Members Businesses Sit…" at bounding box center [784, 302] width 1568 height 603
click at [1422, 474] on div "RC Robyn Clarke Notifications Applications: Network Team Members Businesses Sit…" at bounding box center [784, 302] width 1568 height 603
click at [1271, 514] on div "RC Robyn Clarke Notifications Applications: Network Team Members Businesses Sit…" at bounding box center [784, 302] width 1568 height 603
click at [1356, 523] on div "RC Robyn Clarke Notifications Applications: Network Team Members Businesses Sit…" at bounding box center [784, 302] width 1568 height 603
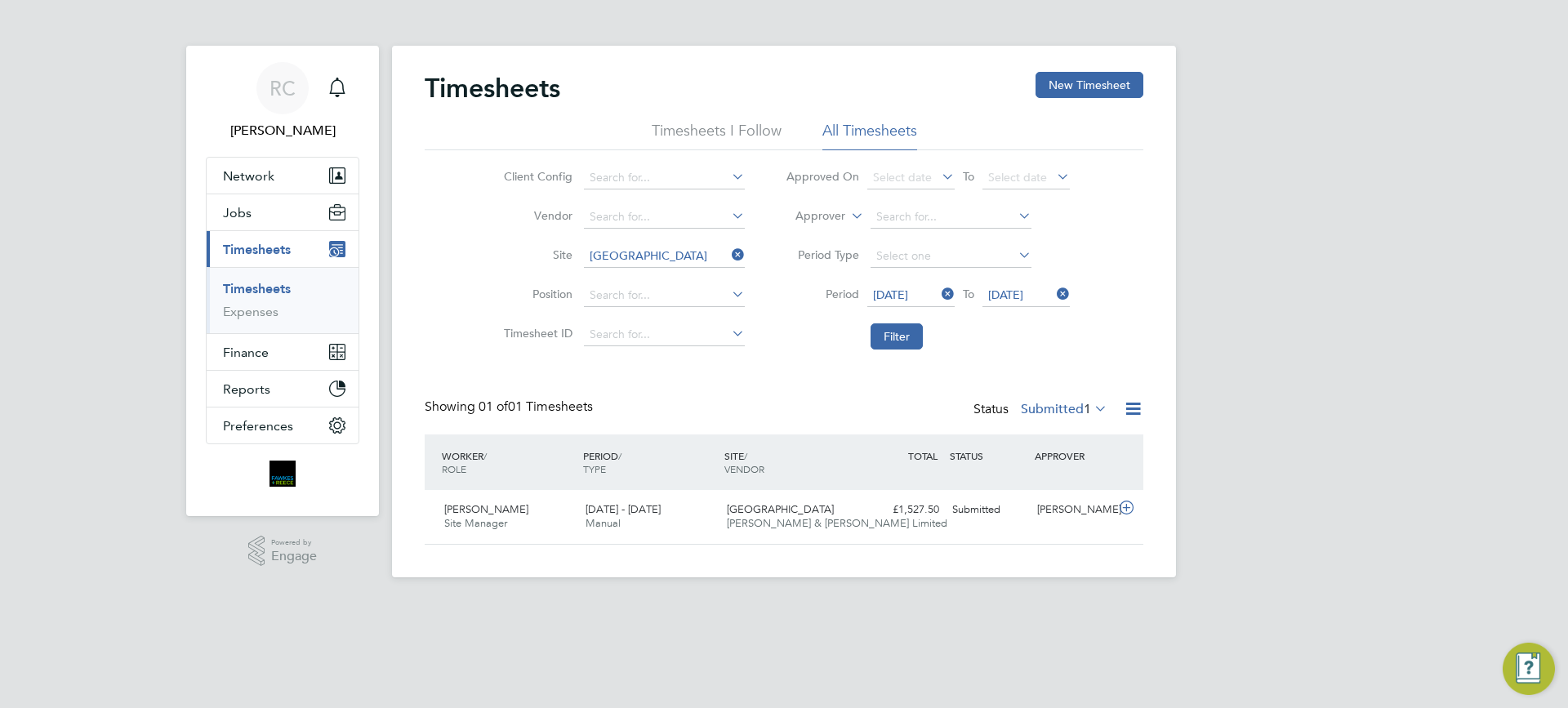
click at [1265, 587] on div "RC Robyn Clarke Notifications Applications: Network Team Members Businesses Sit…" at bounding box center [784, 302] width 1568 height 603
click at [1251, 566] on div "RC Robyn Clarke Notifications Applications: Network Team Members Businesses Sit…" at bounding box center [784, 302] width 1568 height 603
click at [1146, 603] on html "RC Robyn Clarke Notifications Applications: Network Team Members Businesses Sit…" at bounding box center [784, 302] width 1568 height 603
click at [1299, 388] on div "RC Robyn Clarke Notifications Applications: Network Team Members Businesses Sit…" at bounding box center [784, 302] width 1568 height 603
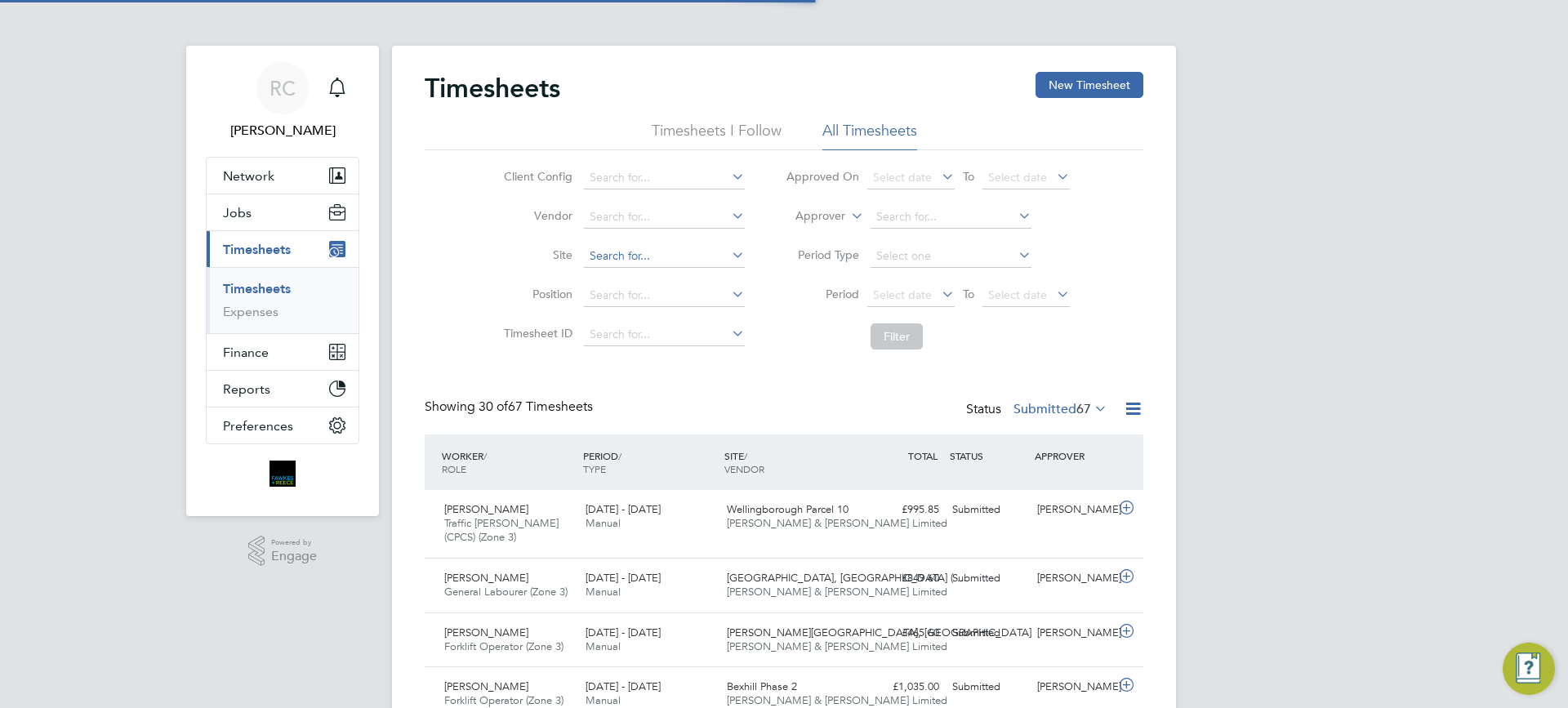
click at [625, 248] on input at bounding box center [664, 256] width 161 height 23
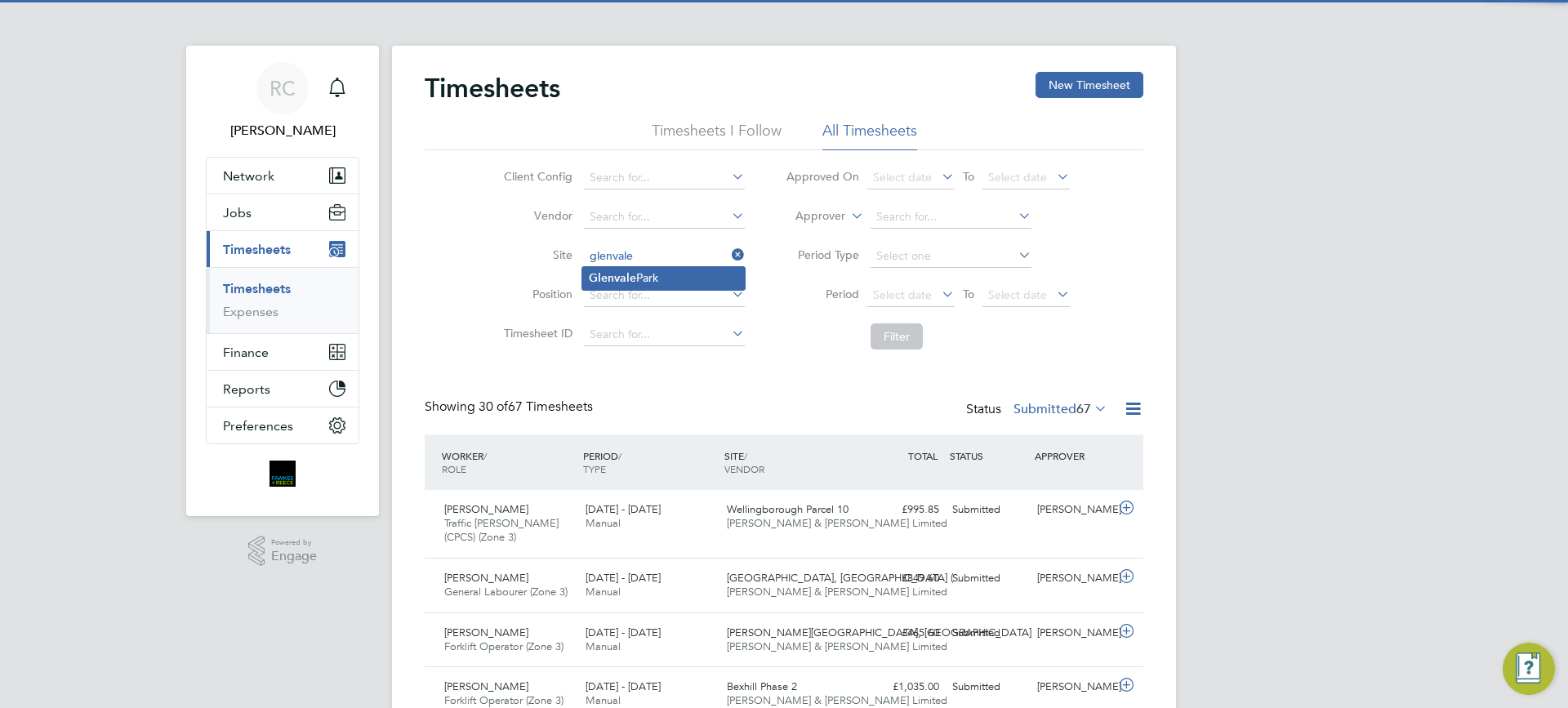
click at [663, 279] on li "[GEOGRAPHIC_DATA]" at bounding box center [663, 278] width 163 height 22
type input "[GEOGRAPHIC_DATA]"
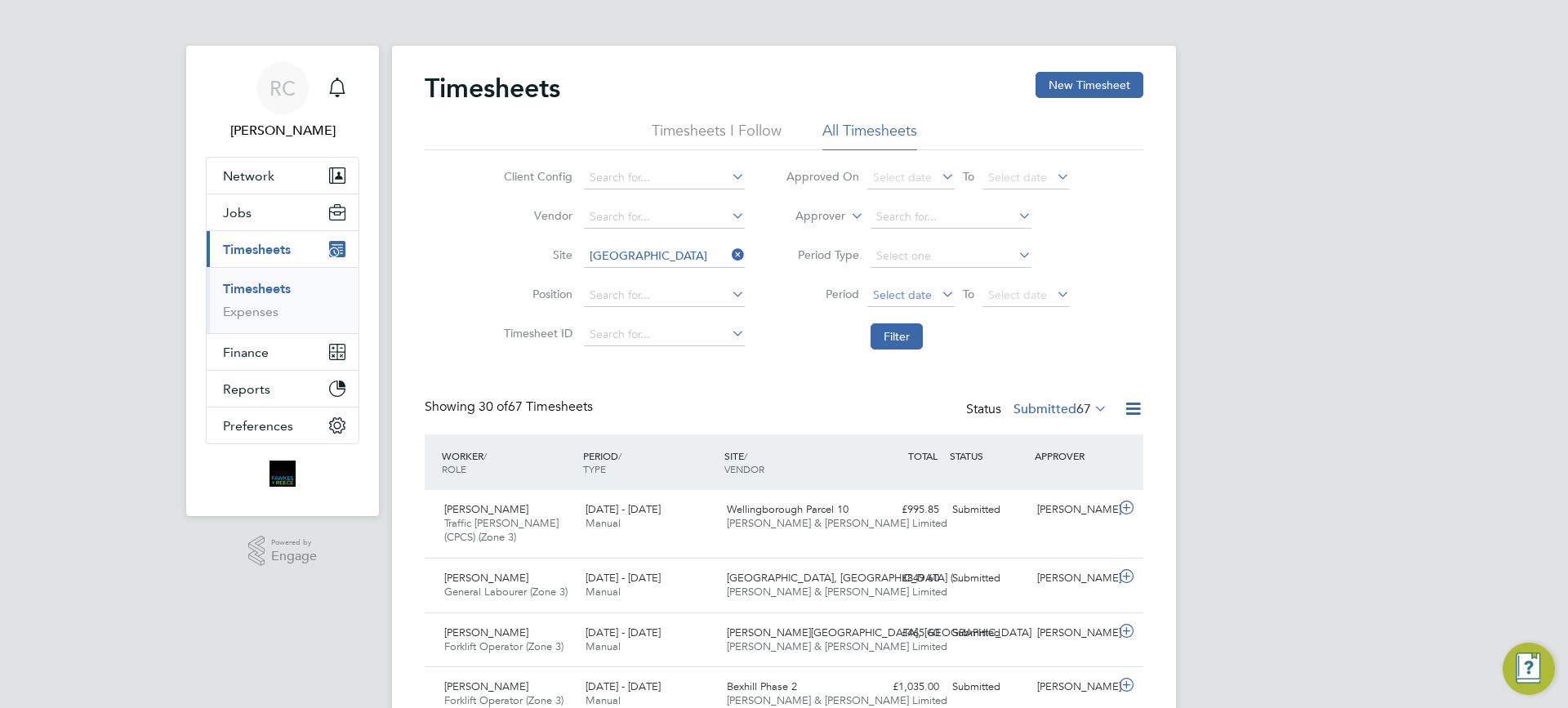
click at [916, 300] on span "Select date" at bounding box center [902, 294] width 59 height 15
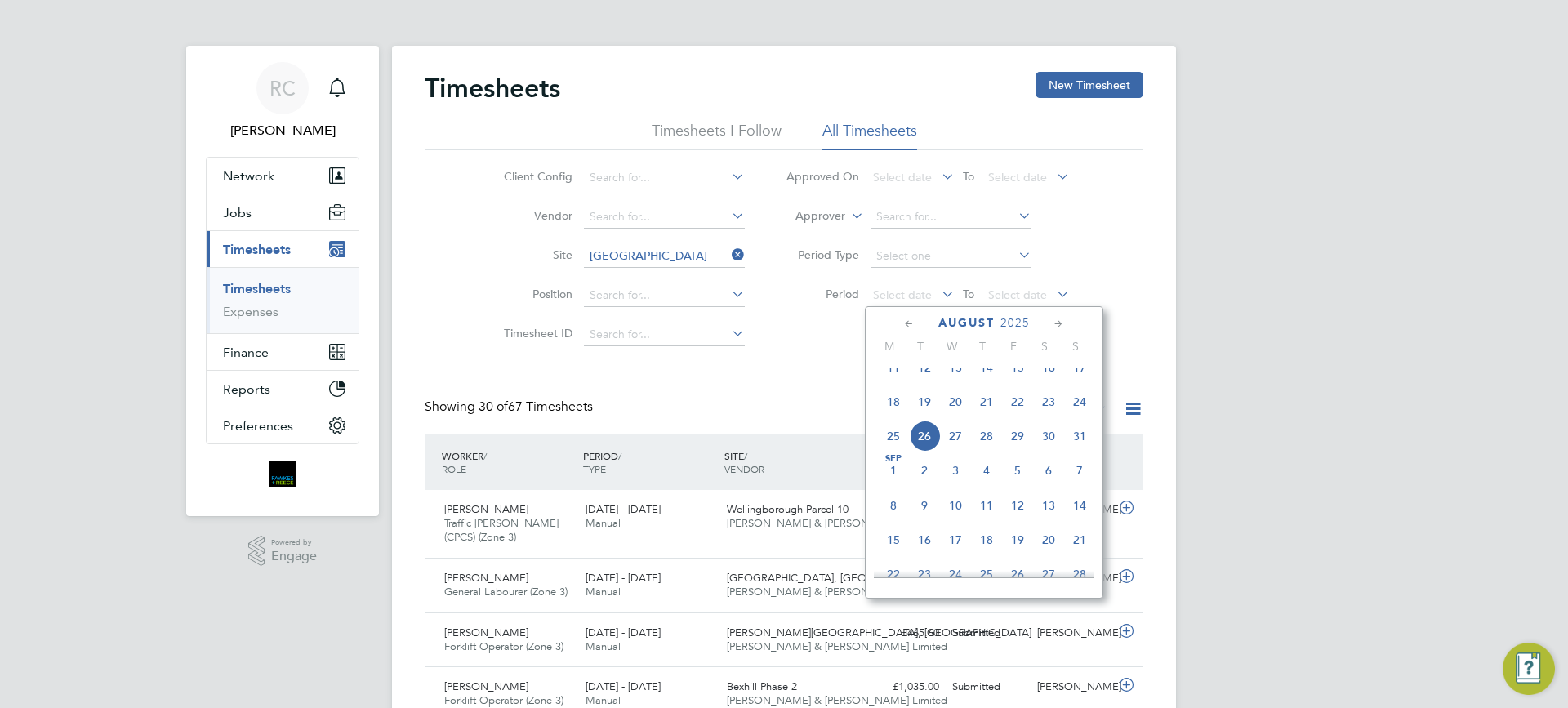
click at [896, 417] on span "18" at bounding box center [893, 402] width 31 height 31
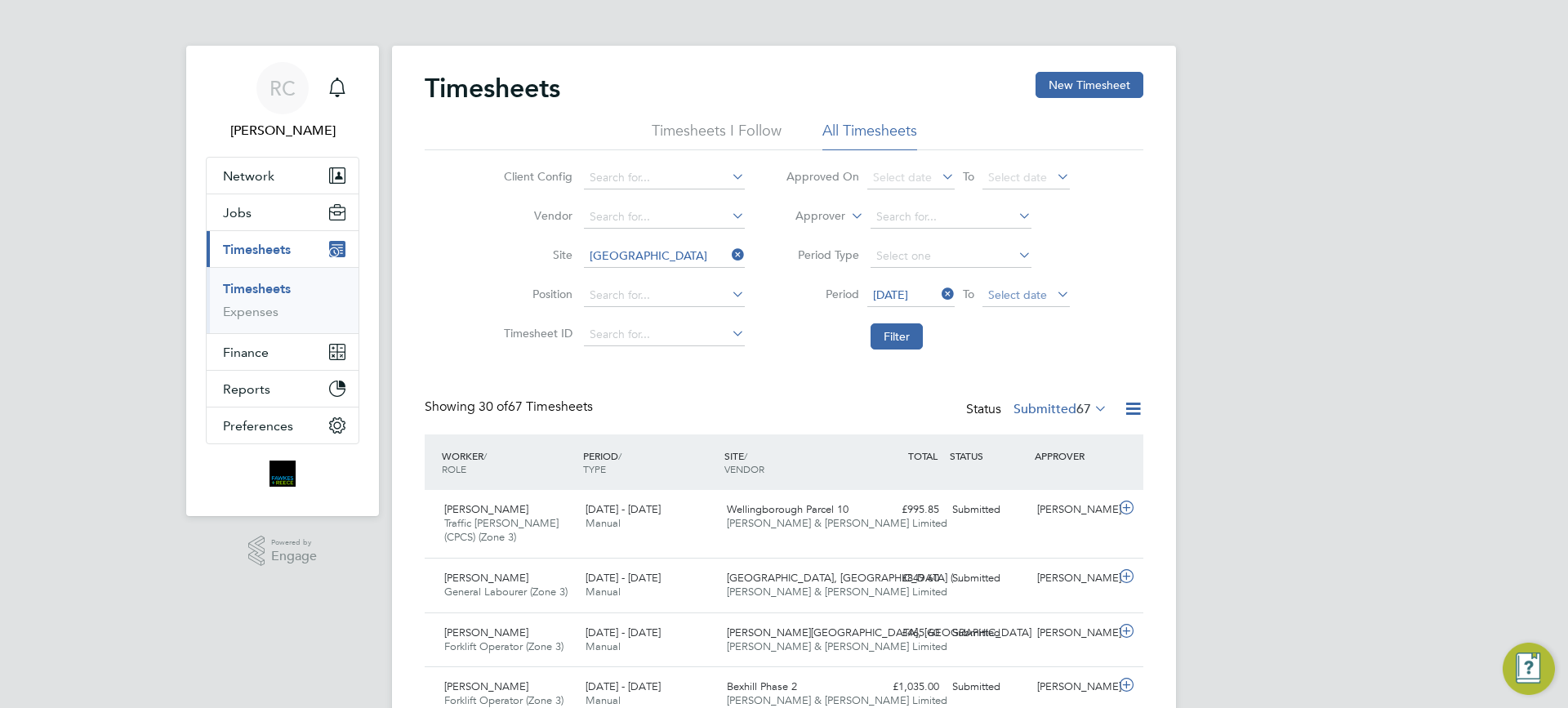
click at [1005, 295] on span "Select date" at bounding box center [1017, 294] width 59 height 15
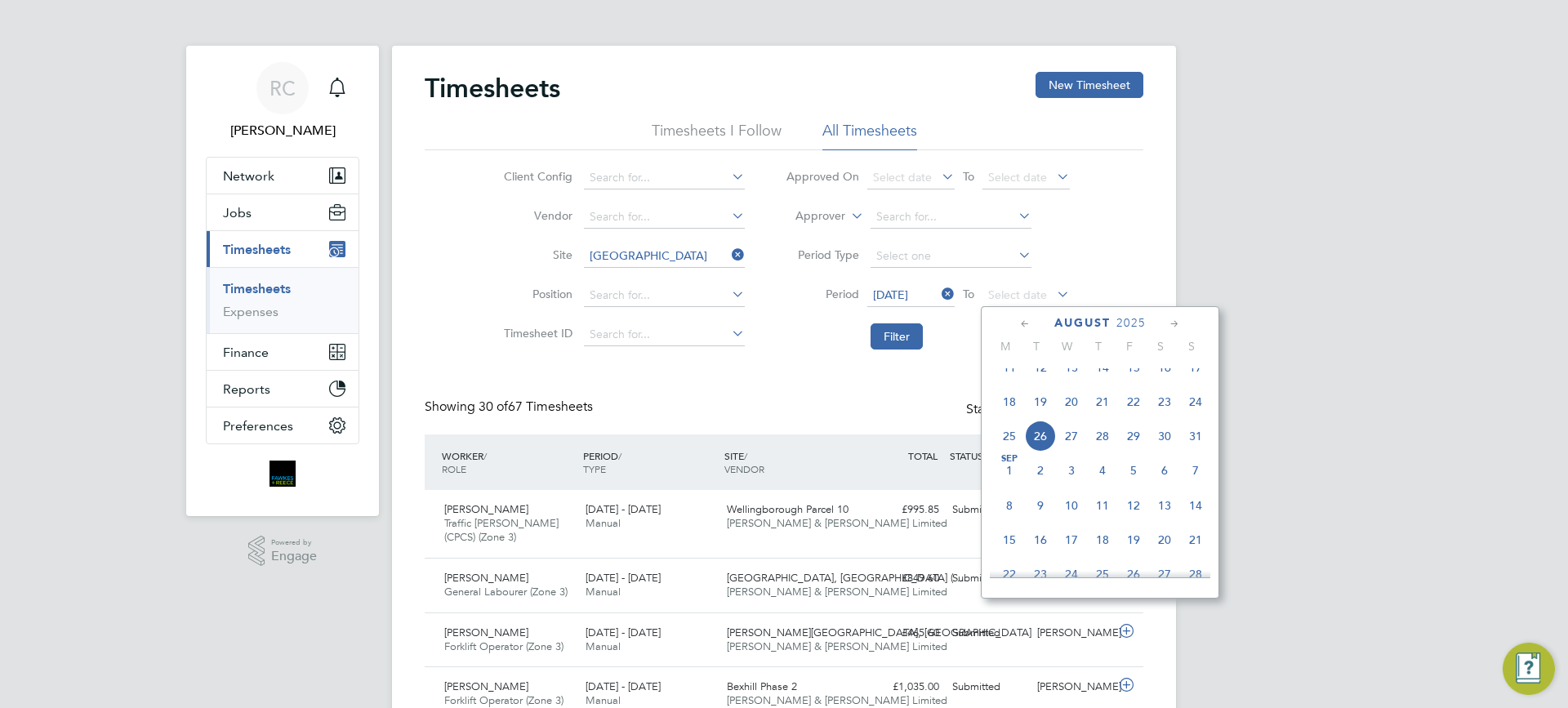
click at [1195, 417] on span "24" at bounding box center [1196, 402] width 31 height 31
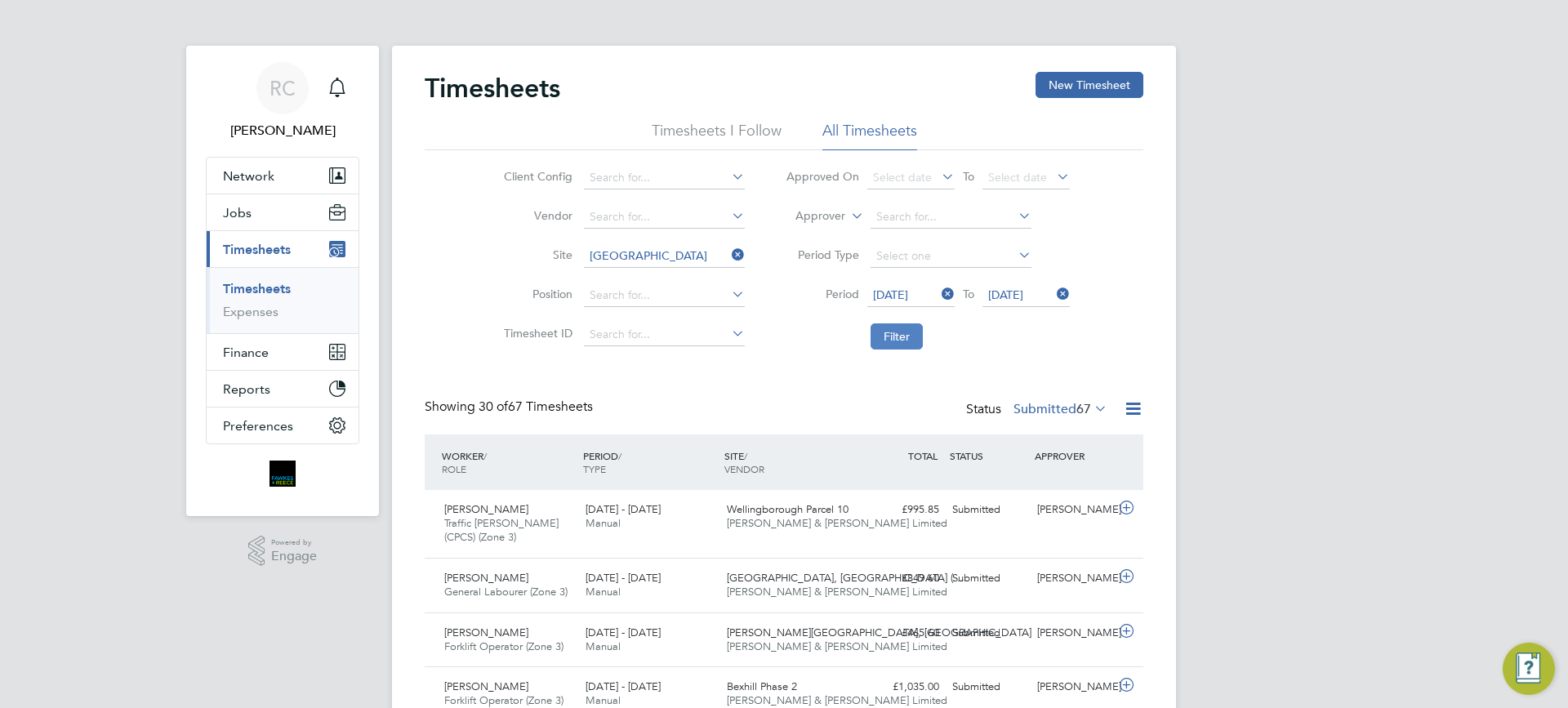
click at [900, 329] on button "Filter" at bounding box center [897, 336] width 53 height 26
